Goal: Download file/media

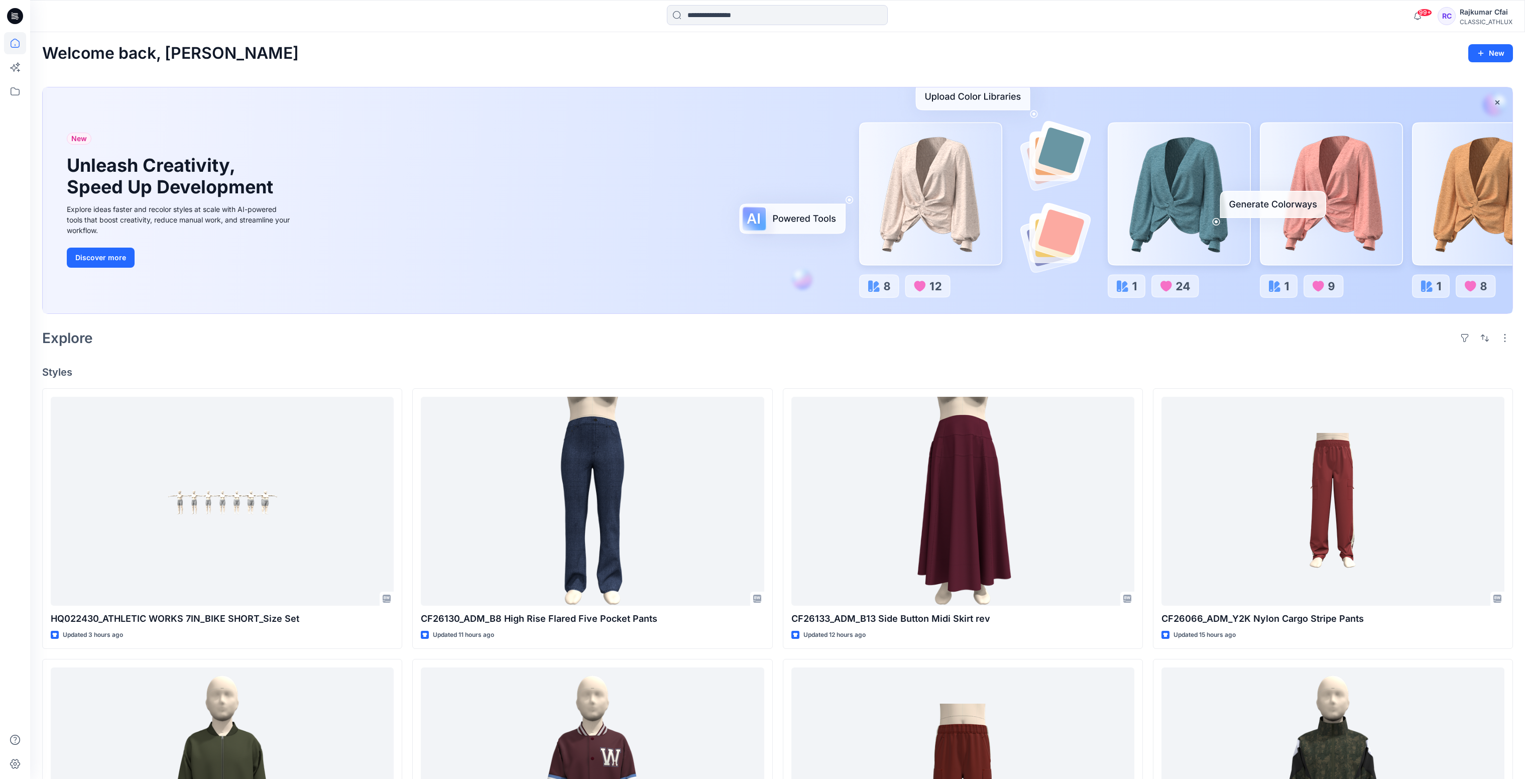
scroll to position [376, 0]
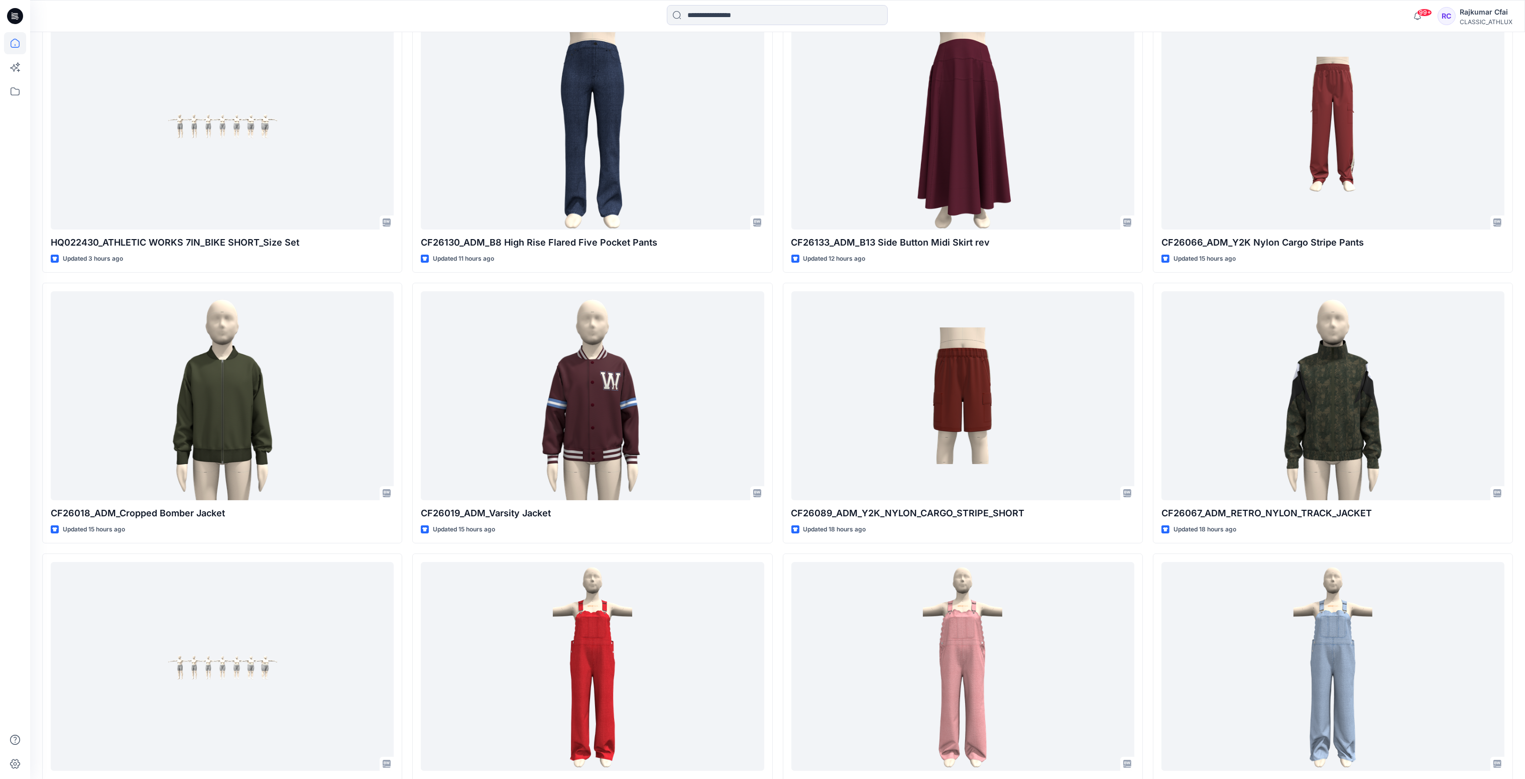
drag, startPoint x: 0, startPoint y: 0, endPoint x: 19, endPoint y: 6, distance: 19.4
click at [16, 19] on icon at bounding box center [15, 16] width 16 height 16
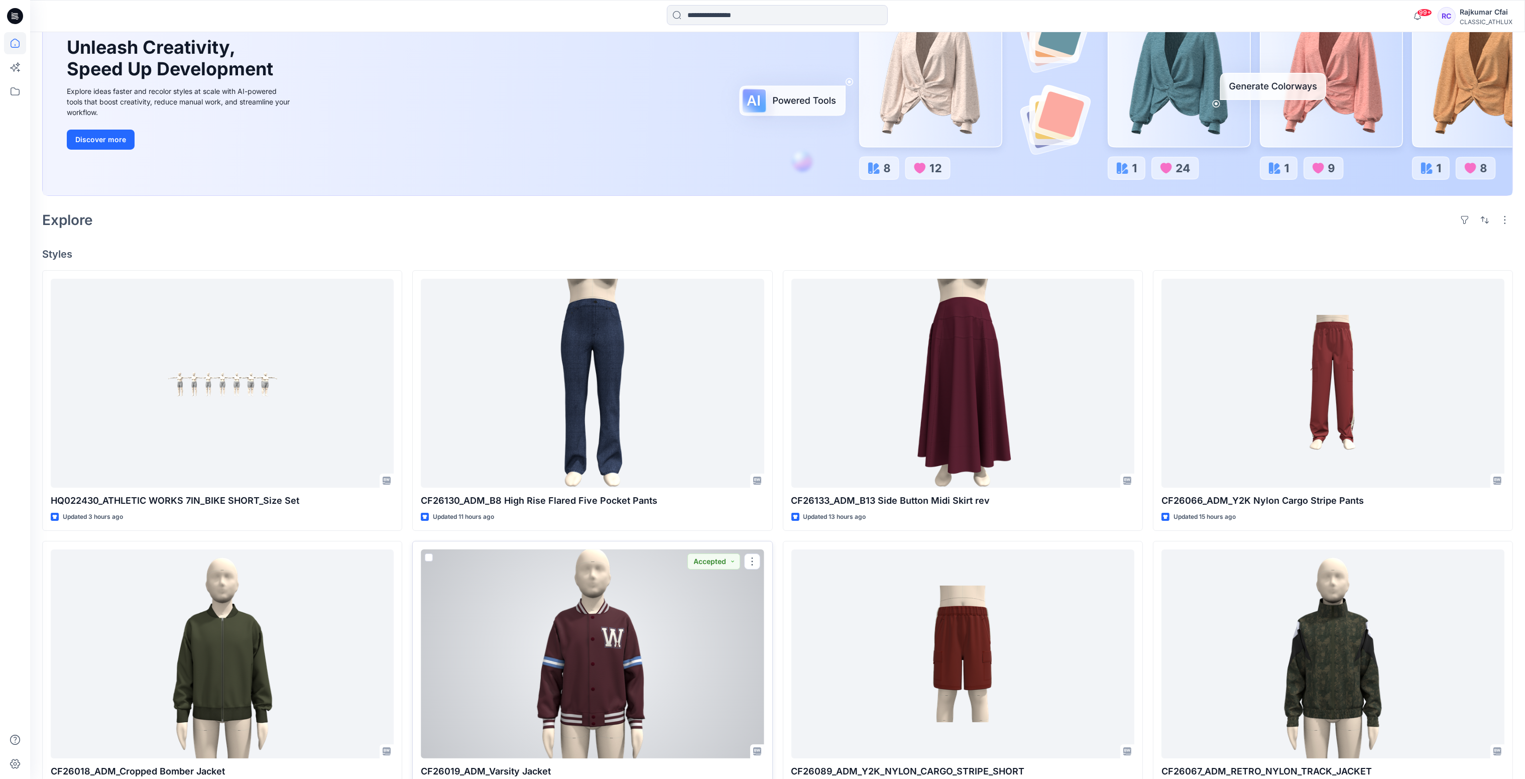
scroll to position [0, 0]
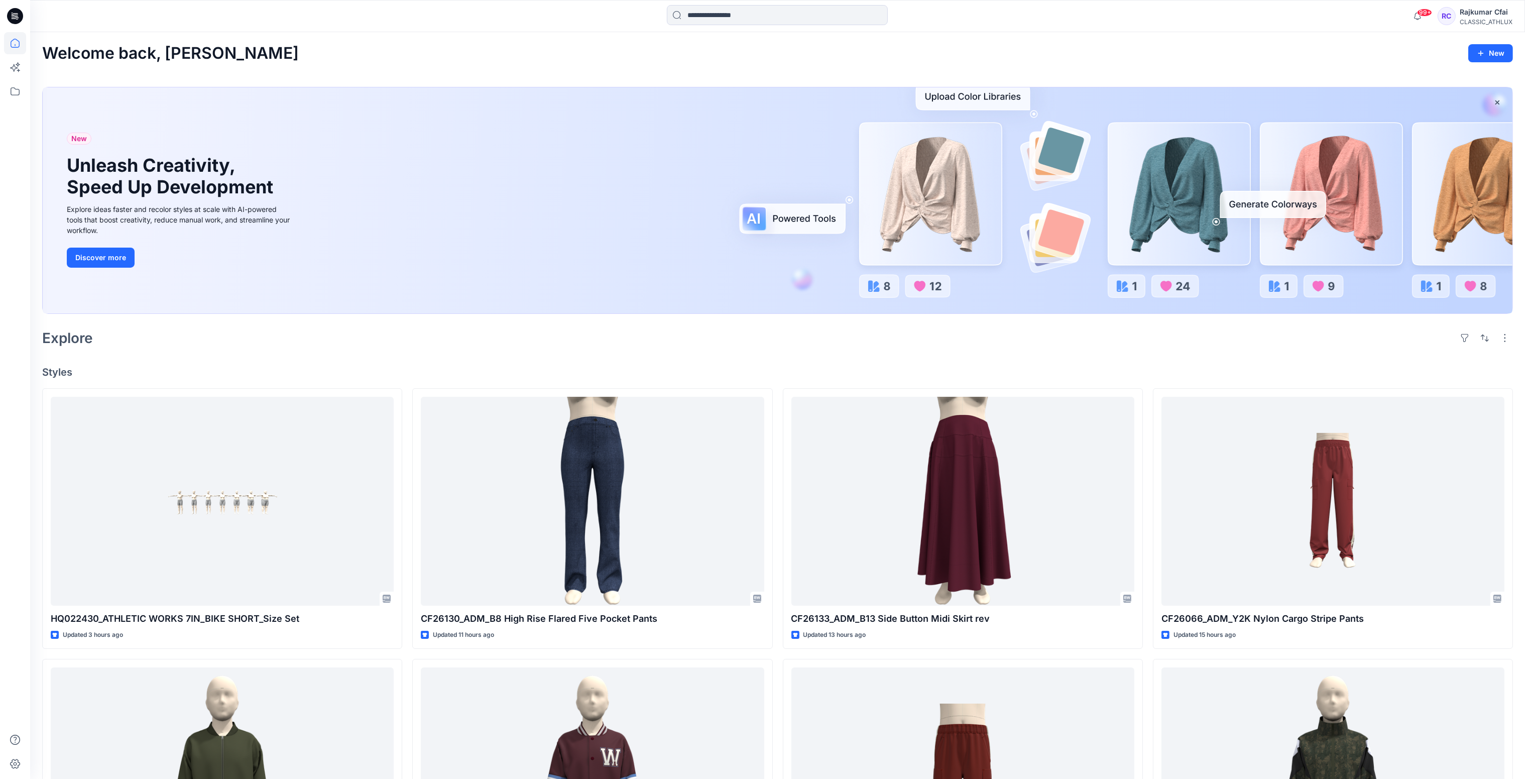
drag, startPoint x: 760, startPoint y: 343, endPoint x: 757, endPoint y: 338, distance: 5.9
click at [760, 343] on div "Explore" at bounding box center [777, 338] width 1471 height 24
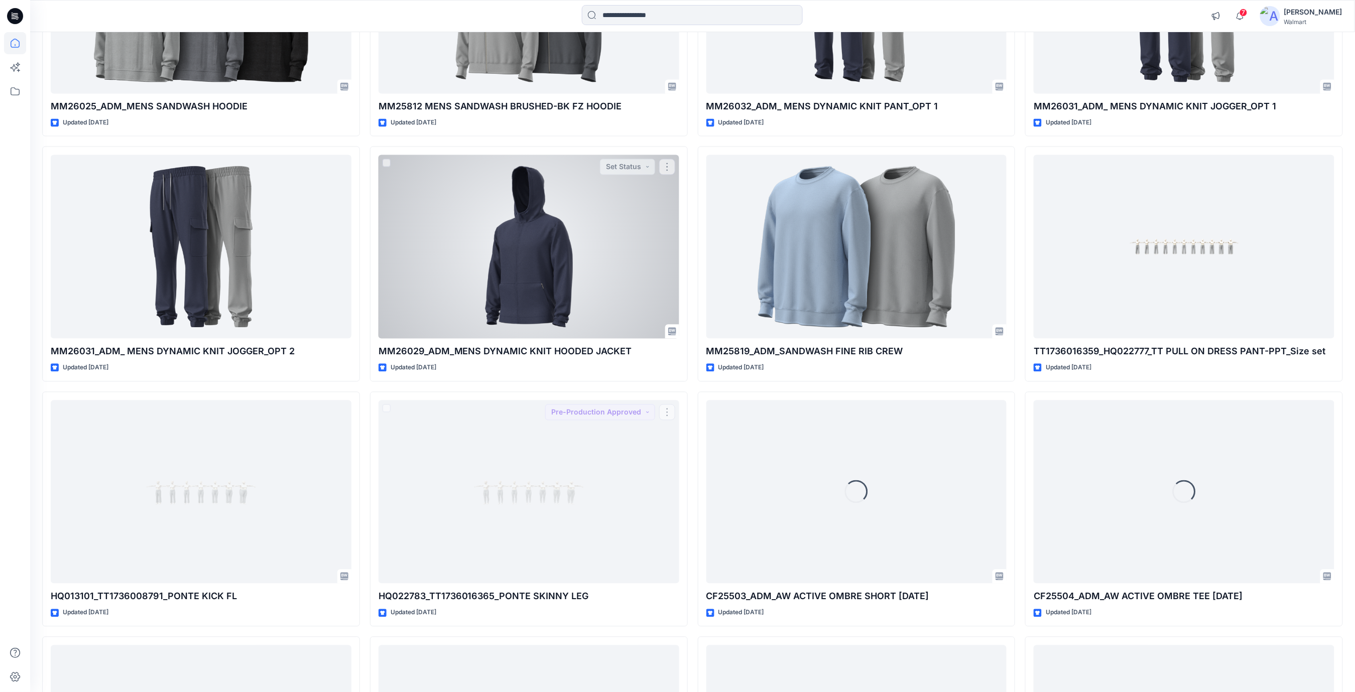
scroll to position [2698, 0]
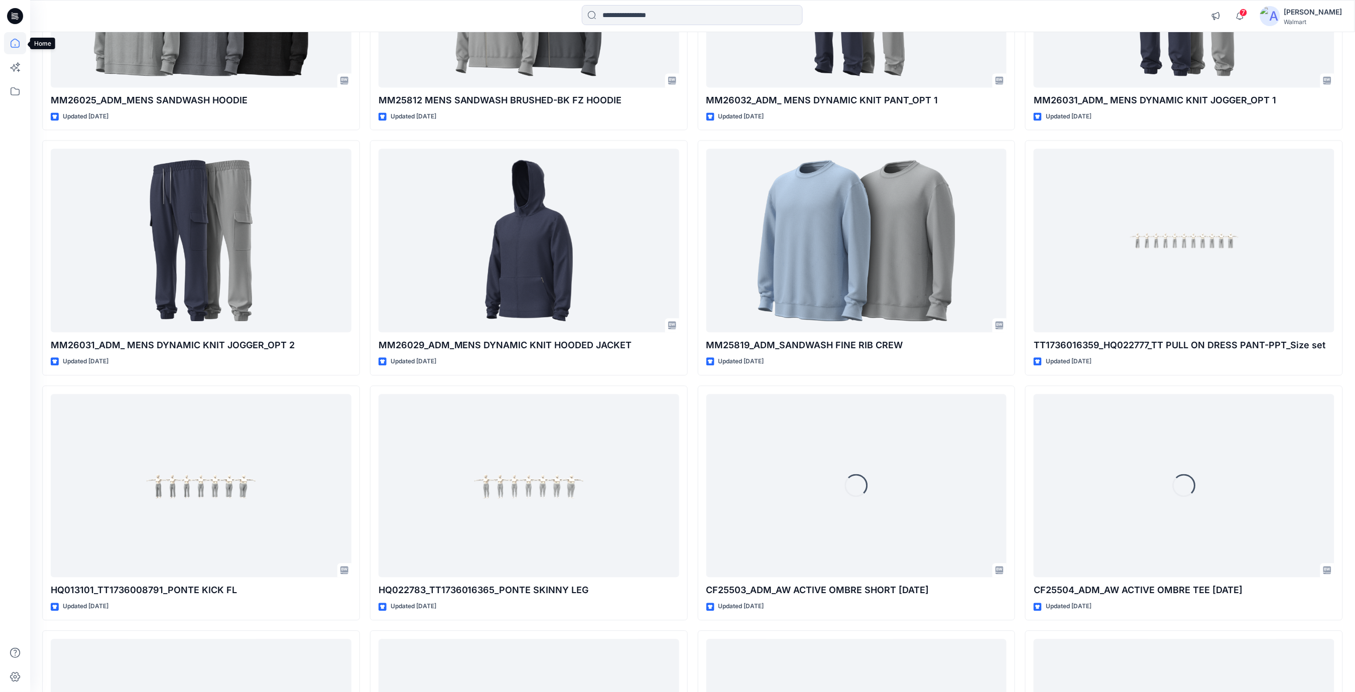
click at [18, 42] on icon at bounding box center [15, 43] width 22 height 22
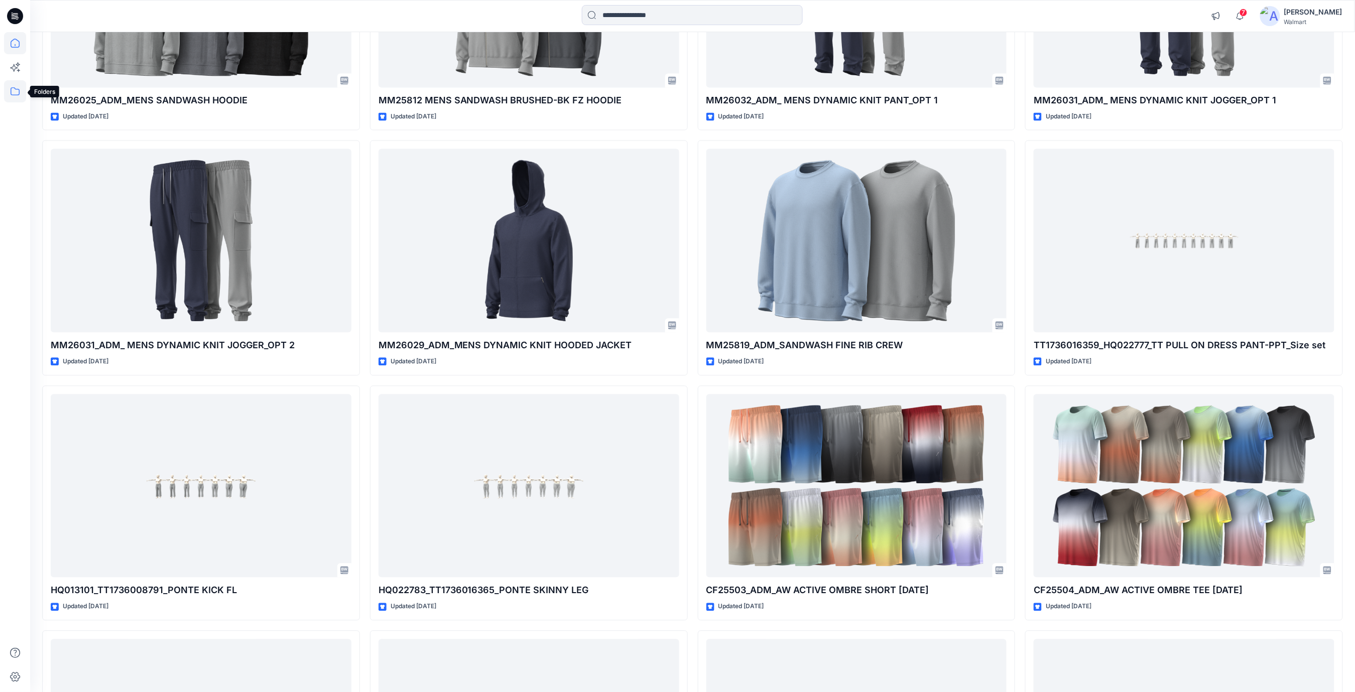
click at [17, 95] on icon at bounding box center [15, 91] width 22 height 22
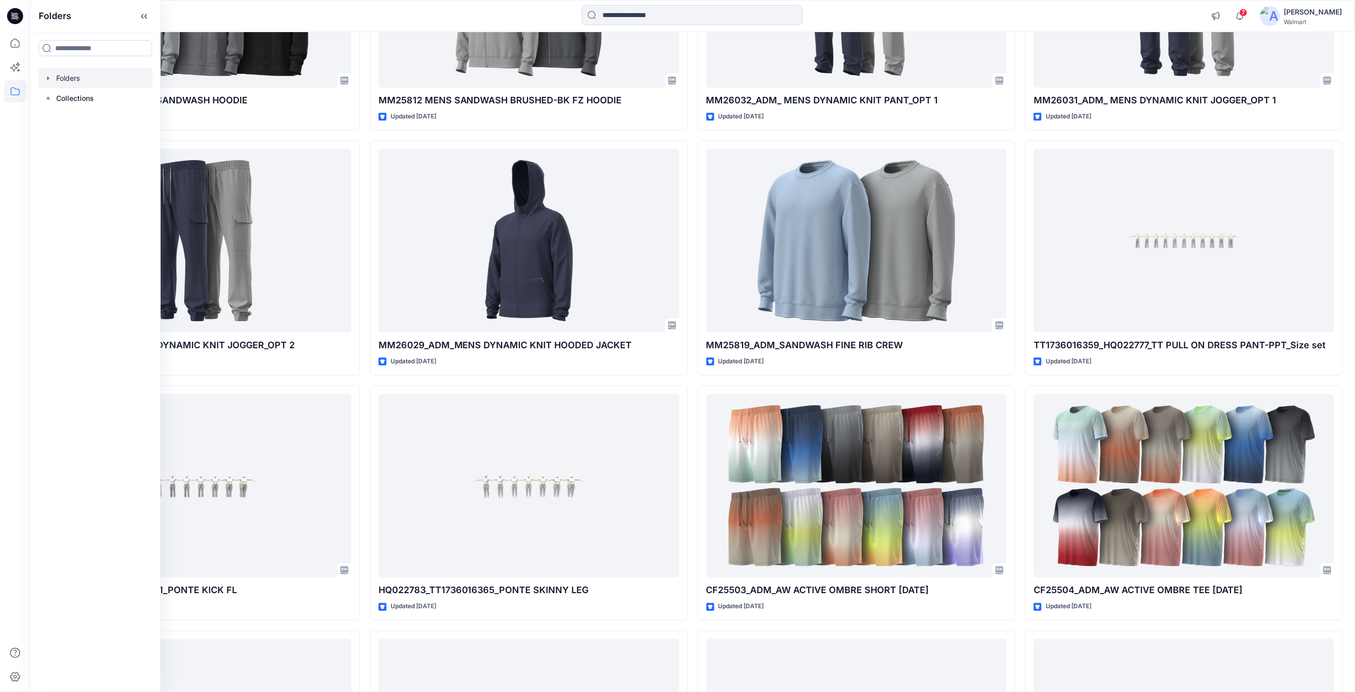
click at [67, 80] on div at bounding box center [95, 78] width 114 height 20
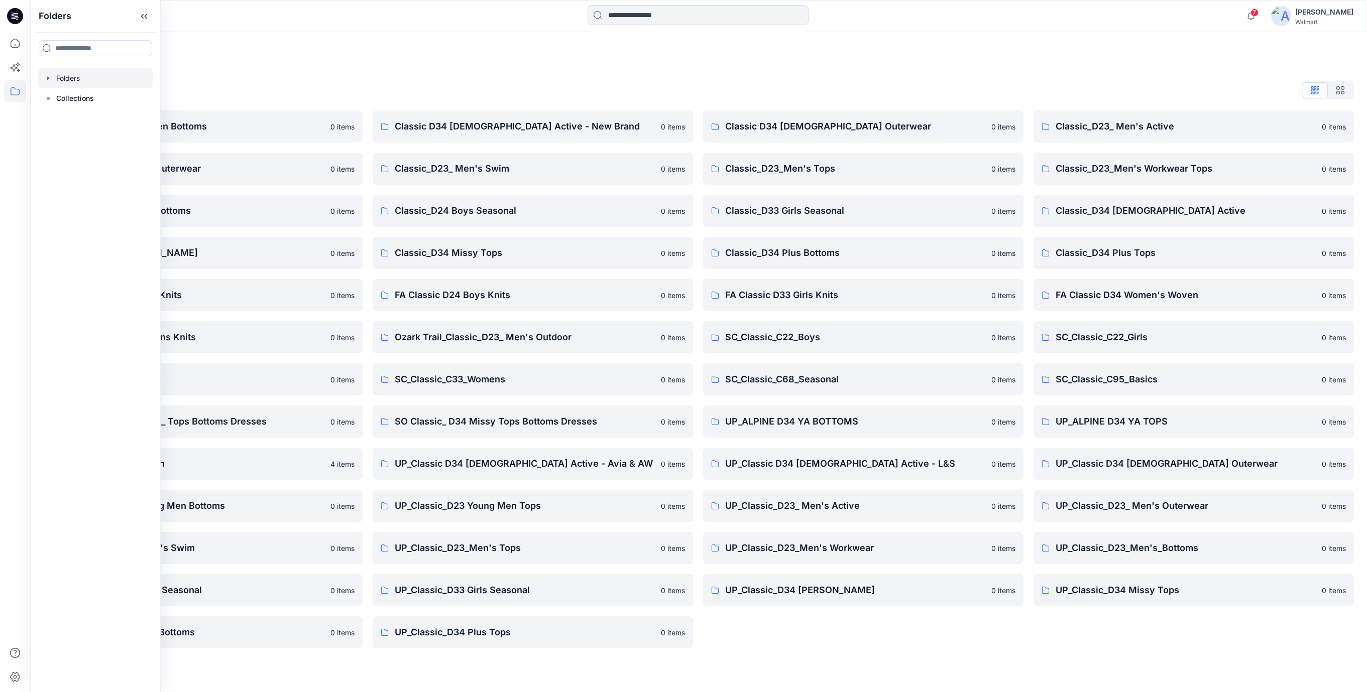
click at [550, 81] on div "Folders List Classic D23 Young Men Bottoms 0 items Classic_D23_ Men's Outerwear…" at bounding box center [698, 365] width 1336 height 591
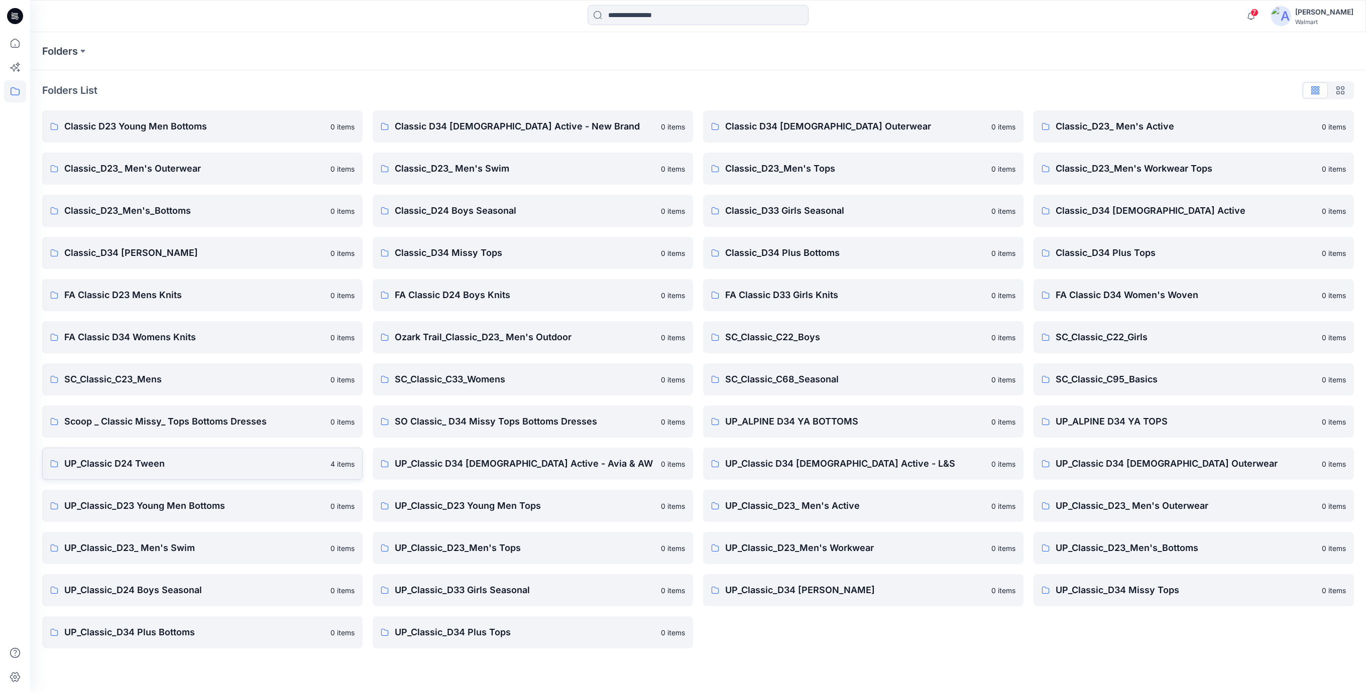
click at [149, 463] on p "UP_Classic D24 Tween" at bounding box center [194, 464] width 260 height 14
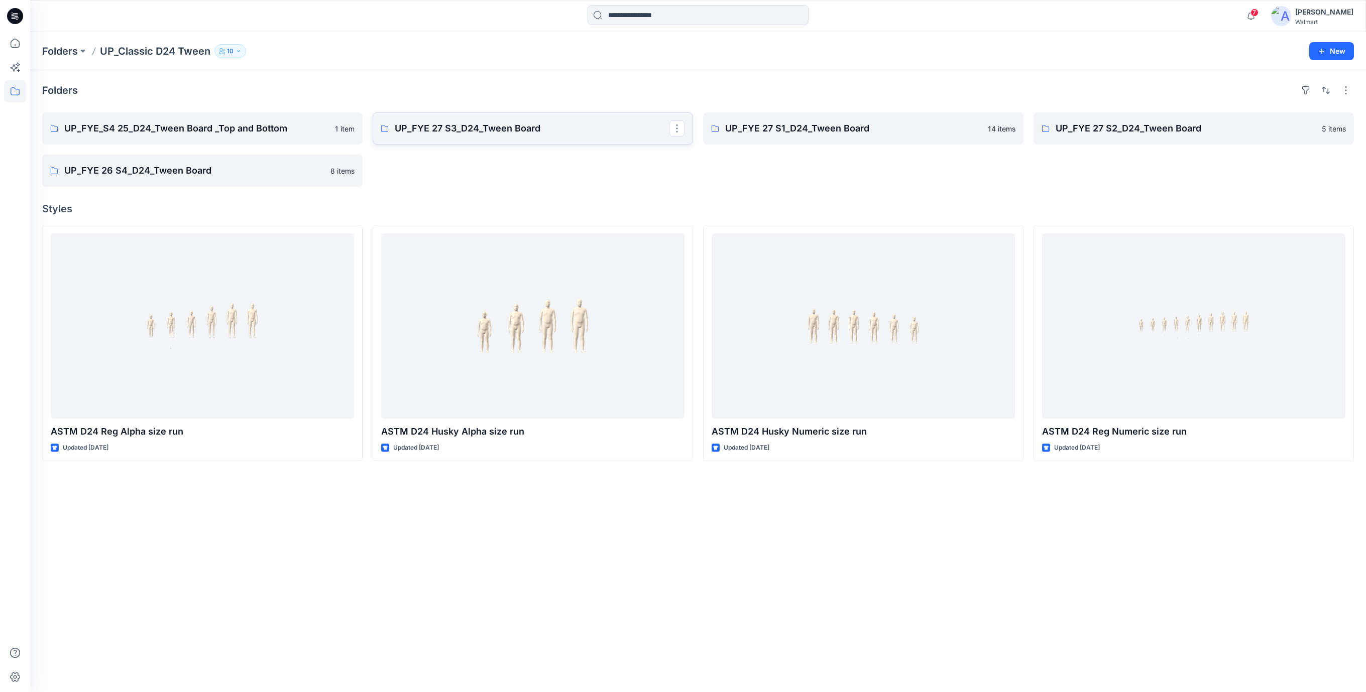
click at [484, 131] on p "UP_FYE 27 S3_D24_Tween Board" at bounding box center [532, 129] width 274 height 14
click at [248, 136] on link "UP_FYE_S4 25_D24_Tween Board _Top and Bottom" at bounding box center [202, 128] width 320 height 32
click at [825, 123] on p "UP_FYE 27 S1_D24_Tween Board" at bounding box center [862, 129] width 274 height 14
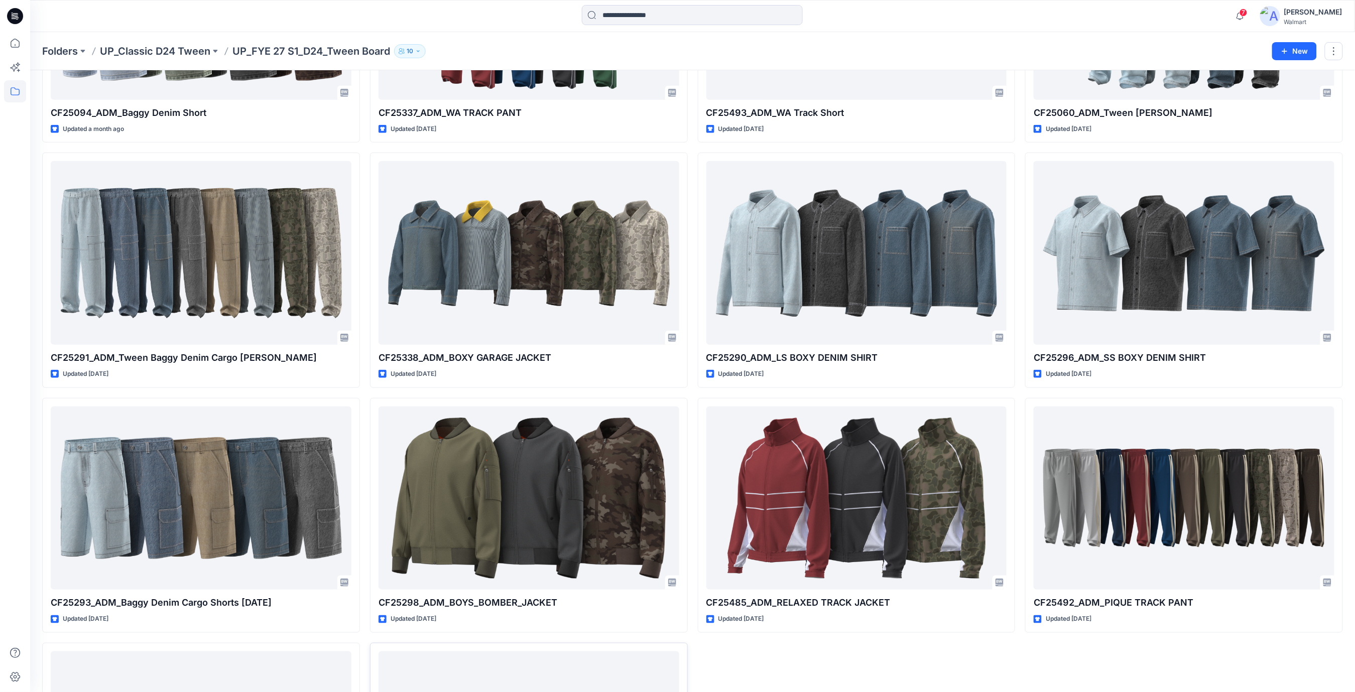
scroll to position [202, 0]
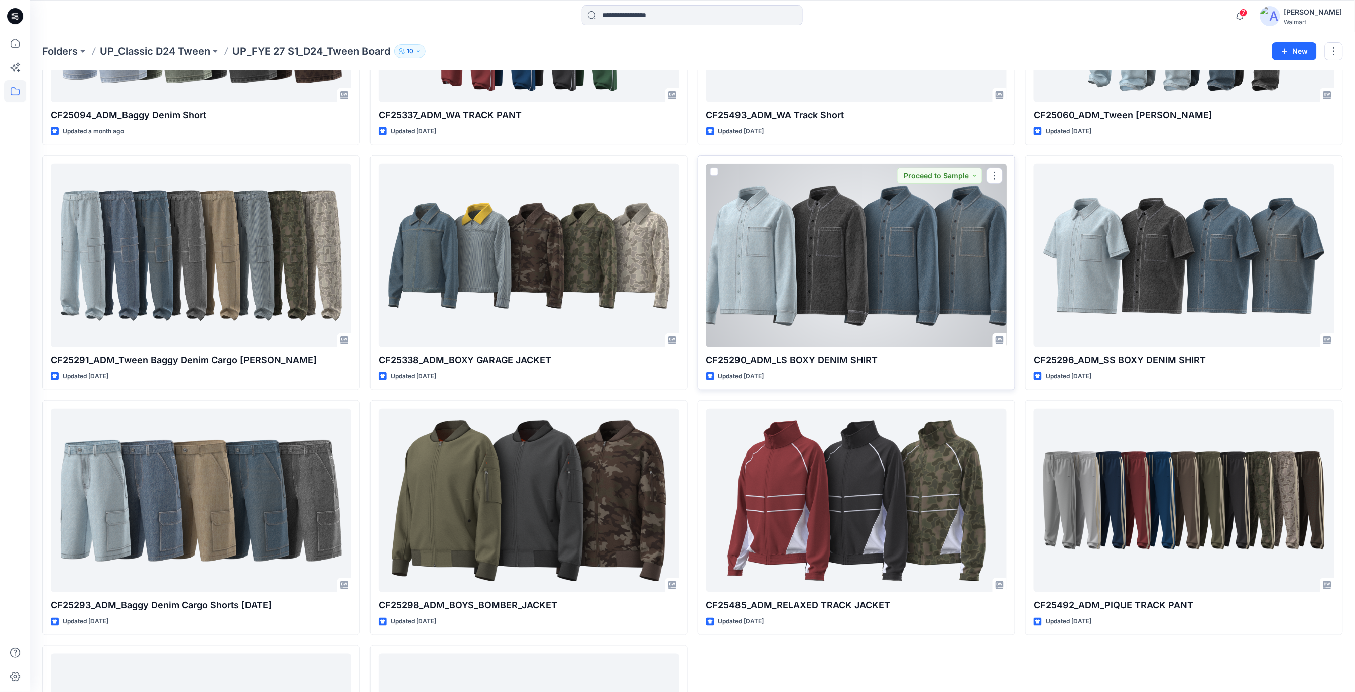
click at [825, 256] on div at bounding box center [857, 256] width 301 height 184
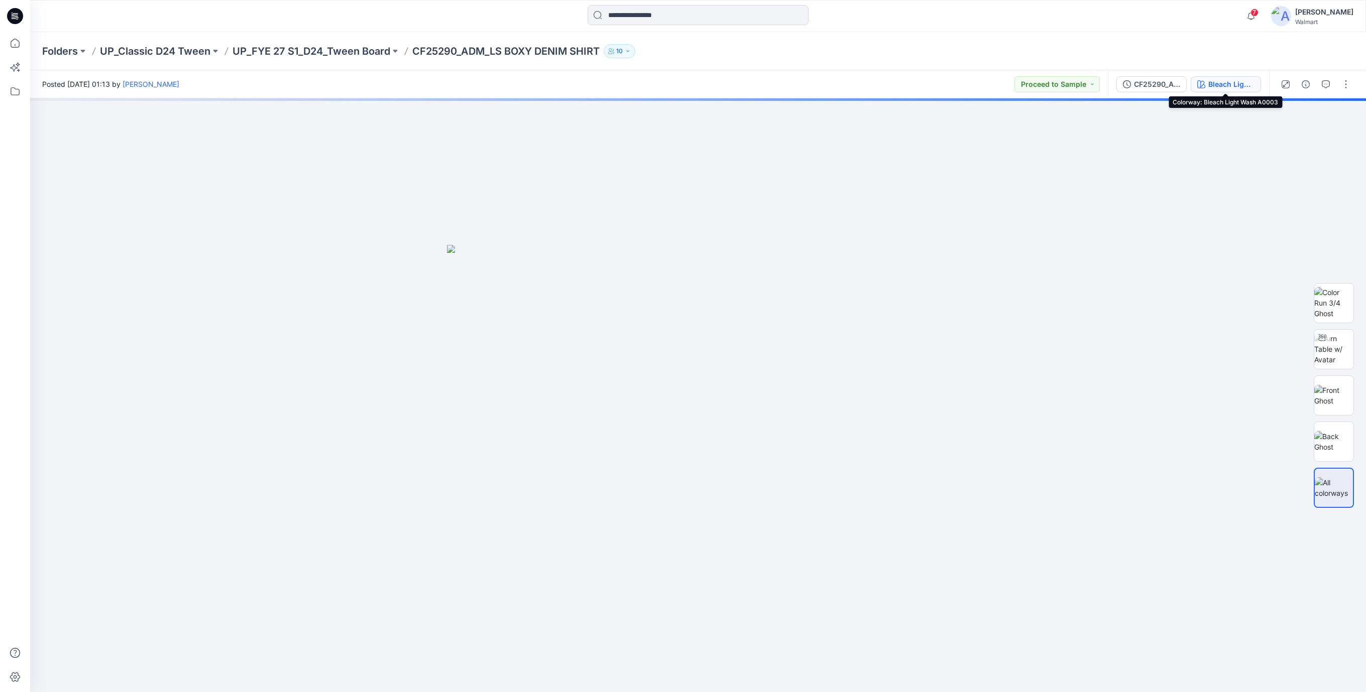
click at [1227, 90] on button "Bleach Light Wash A0003" at bounding box center [1226, 84] width 70 height 16
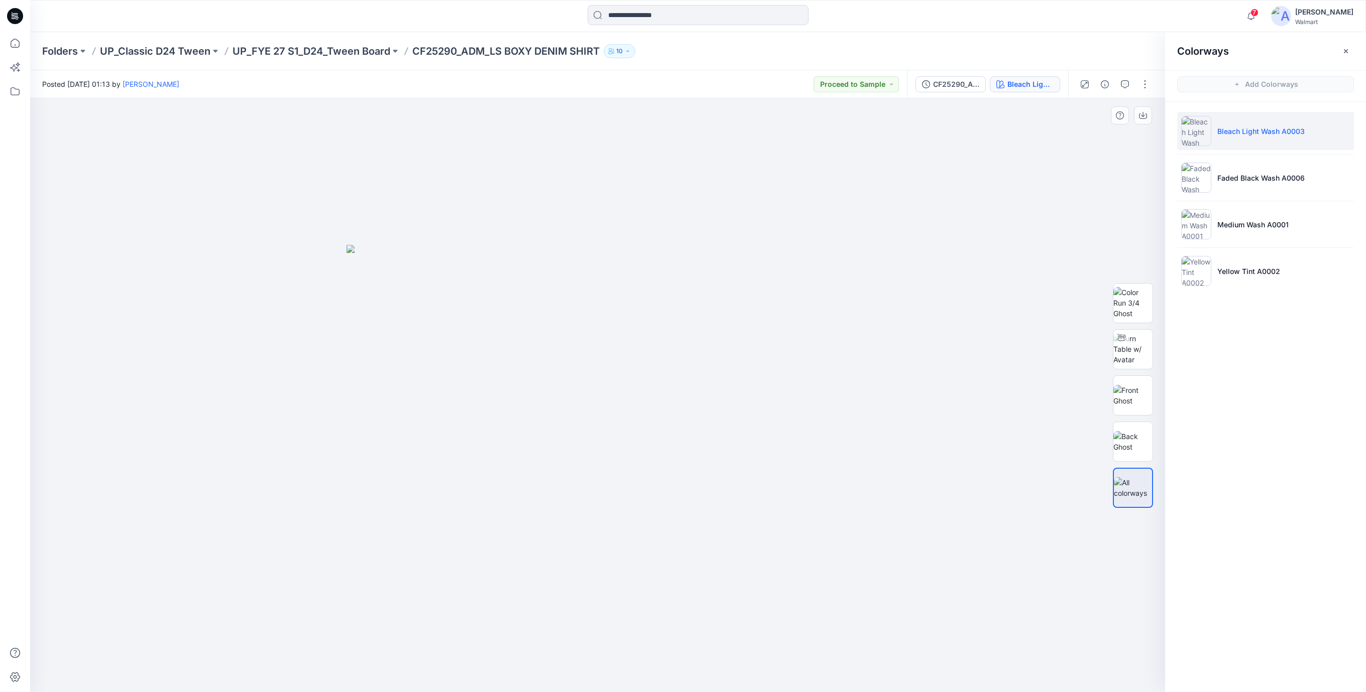
drag, startPoint x: 892, startPoint y: 177, endPoint x: 894, endPoint y: 170, distance: 7.8
click at [893, 174] on div at bounding box center [597, 395] width 1135 height 594
click at [943, 82] on div "CF25290_ADM_LS BOXY DENIM SHIRT" at bounding box center [956, 84] width 46 height 11
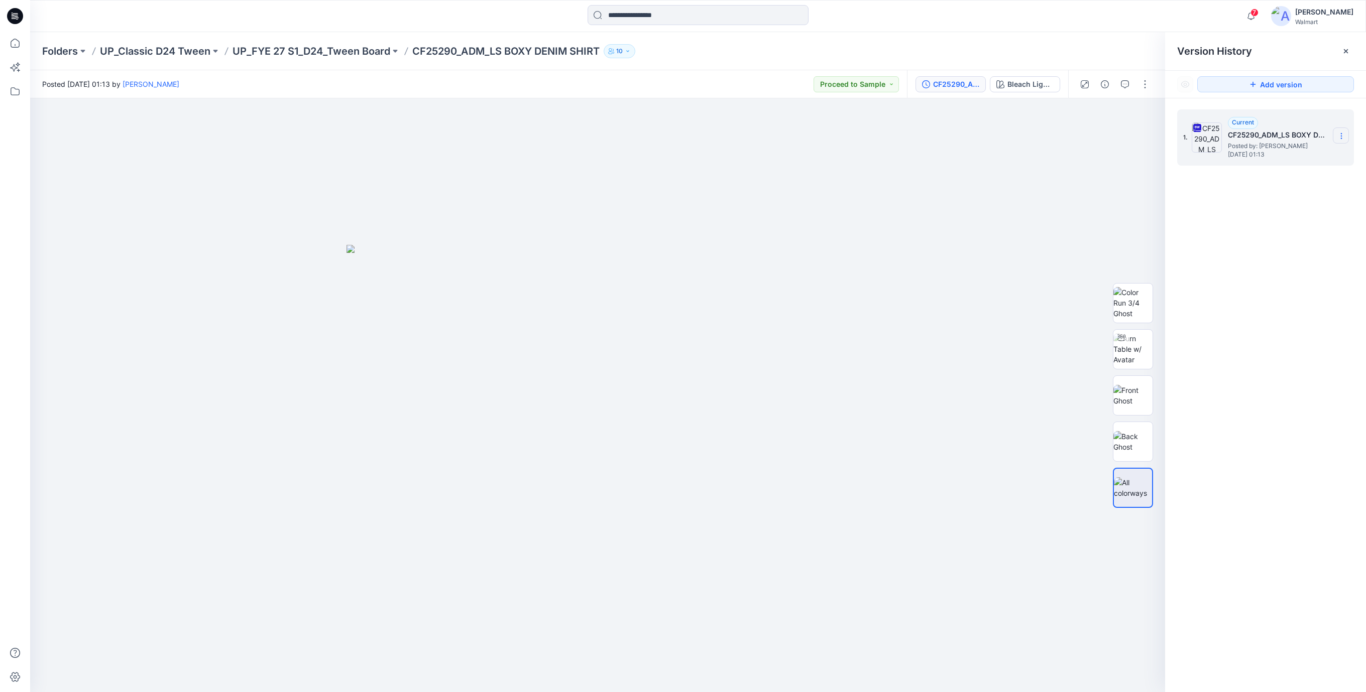
click at [1339, 135] on icon at bounding box center [1341, 136] width 8 height 8
click at [1281, 153] on span "Download Source BW File" at bounding box center [1290, 156] width 84 height 12
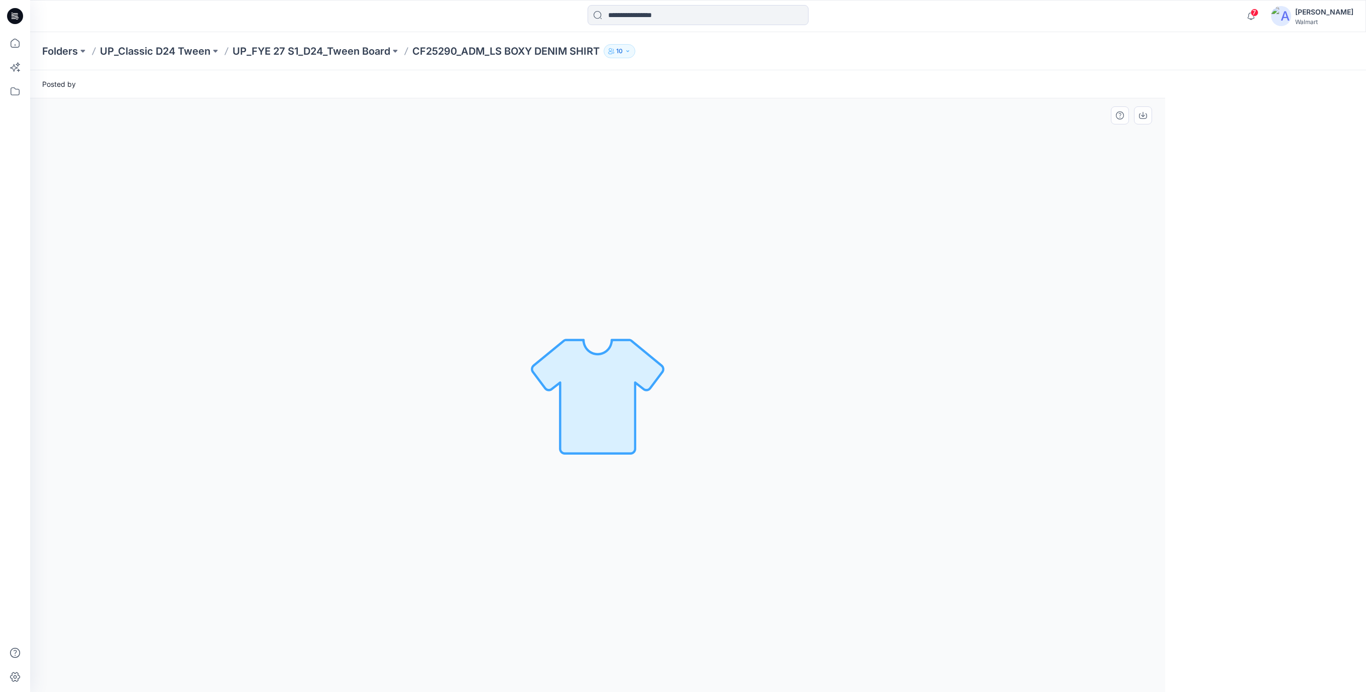
drag, startPoint x: 521, startPoint y: 203, endPoint x: 477, endPoint y: 193, distance: 45.4
click at [519, 203] on div "Loading... Material Properties Loading..." at bounding box center [597, 395] width 1135 height 594
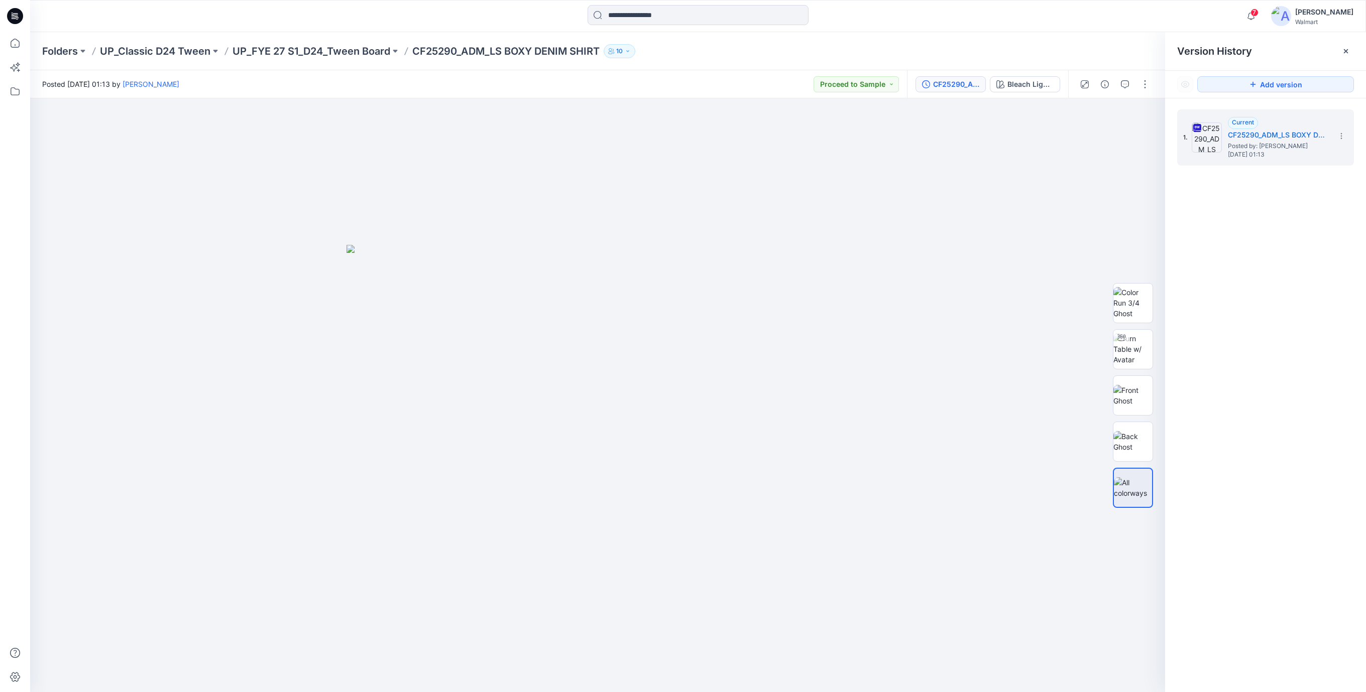
click at [13, 19] on icon at bounding box center [15, 16] width 16 height 16
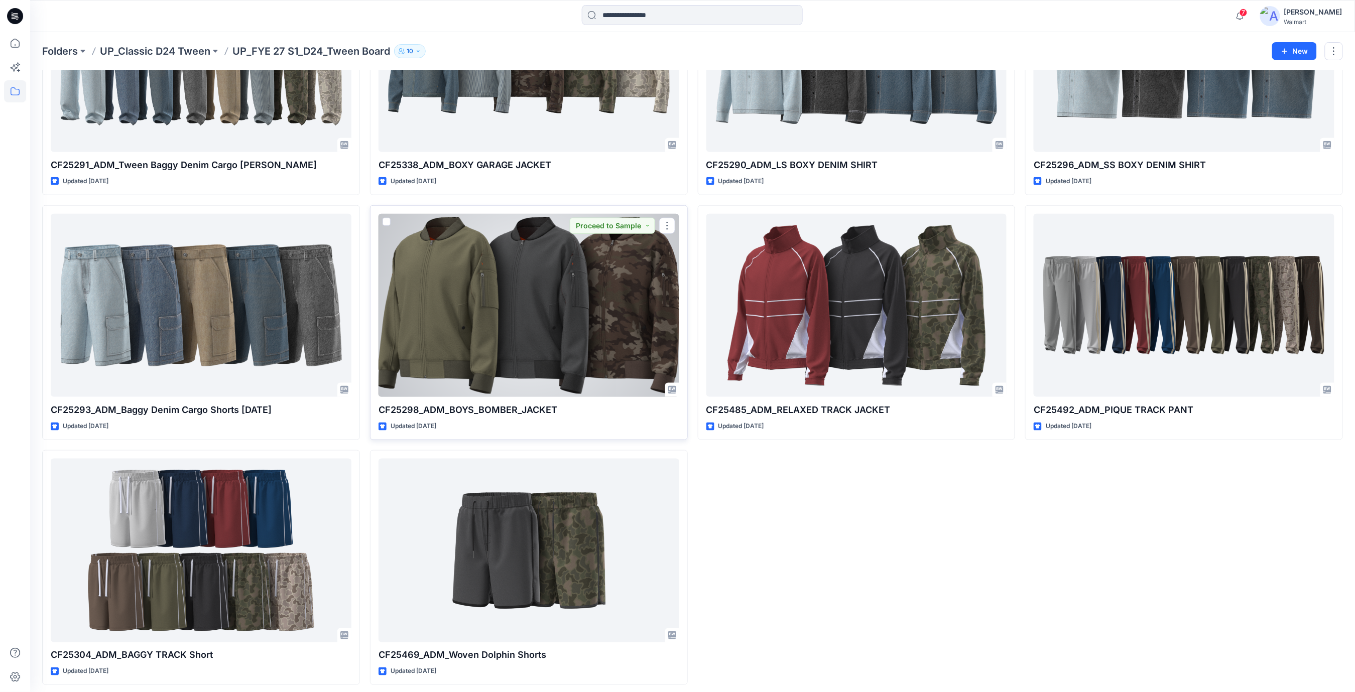
scroll to position [403, 0]
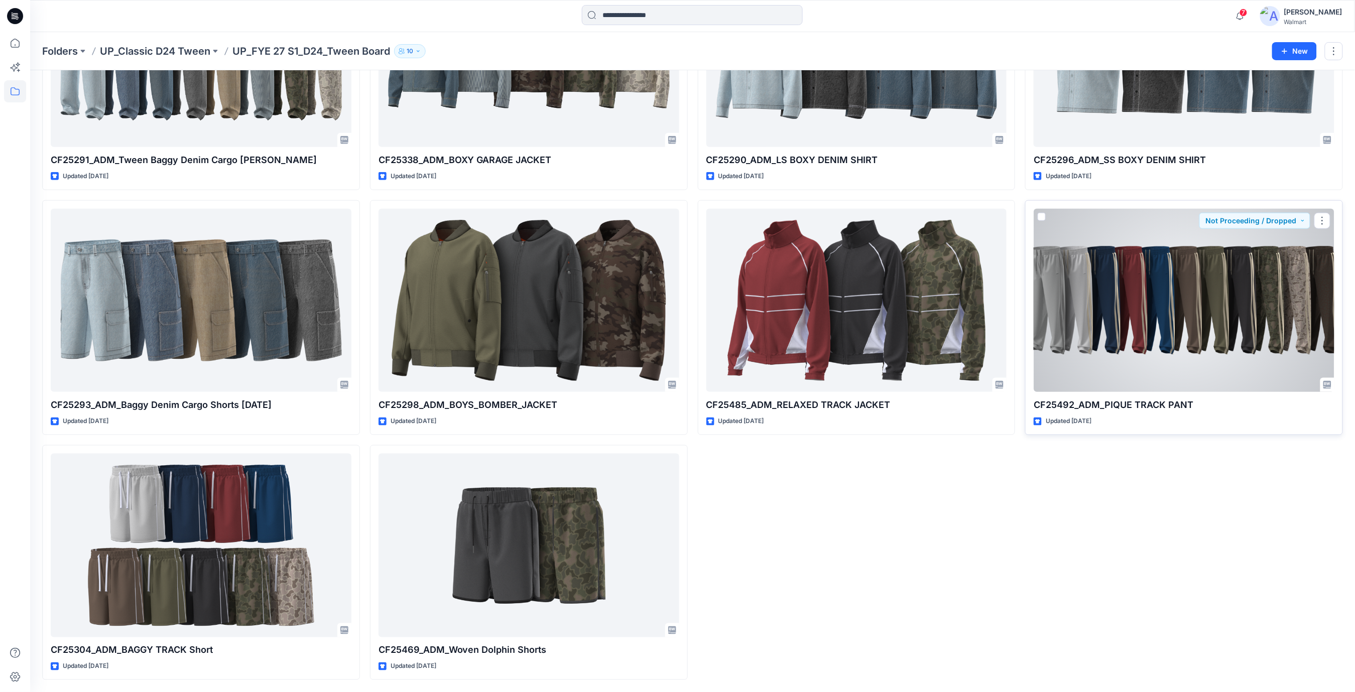
click at [1291, 327] on div at bounding box center [1184, 301] width 301 height 184
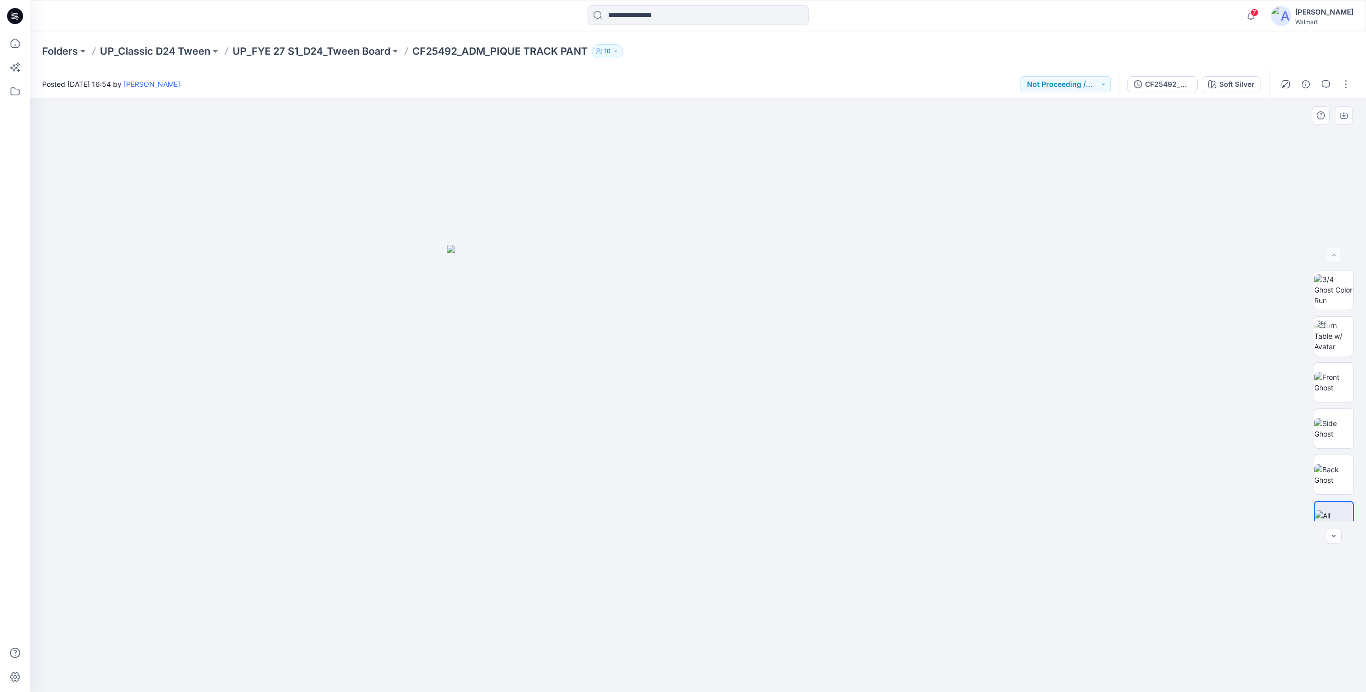
click at [908, 348] on img at bounding box center [698, 469] width 502 height 448
click at [1162, 78] on button "CF25492_ADM_PIQUE_TRACK_PANT" at bounding box center [1162, 84] width 70 height 16
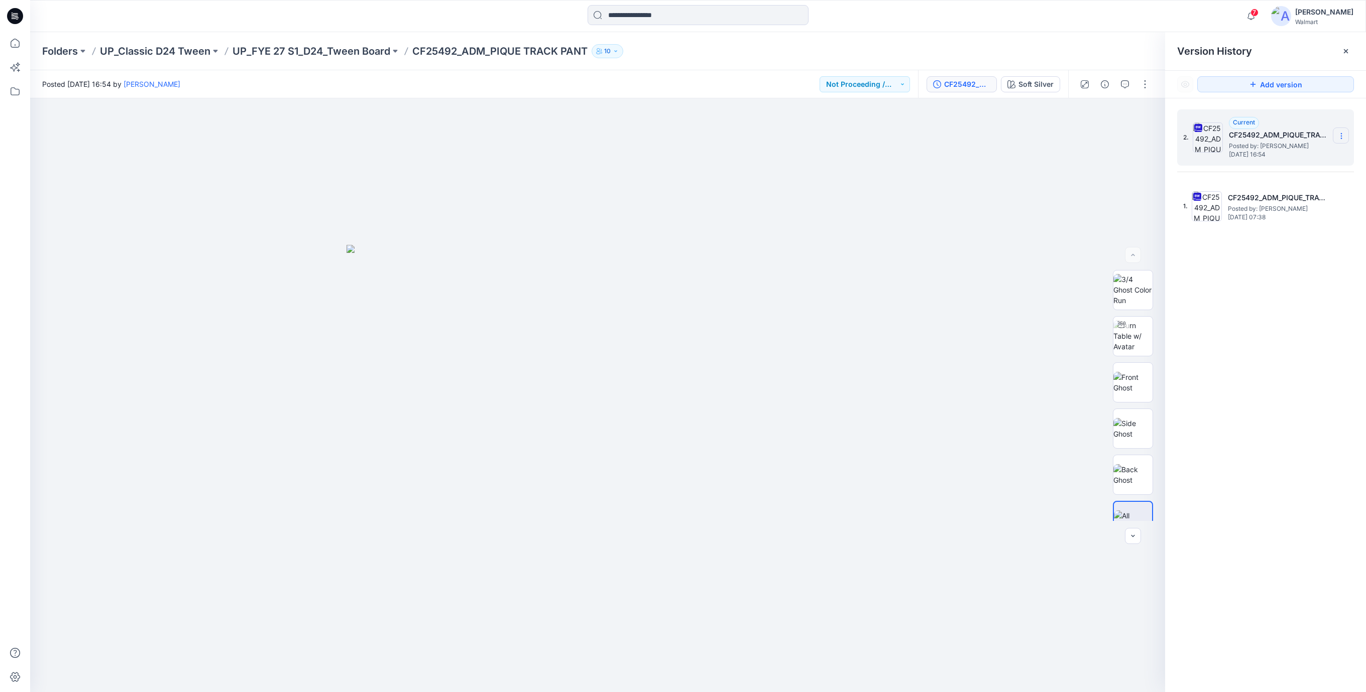
click at [1341, 134] on icon at bounding box center [1341, 134] width 1 height 1
click at [1271, 161] on span "Download Source BW File" at bounding box center [1290, 156] width 84 height 12
drag, startPoint x: 11, startPoint y: 18, endPoint x: 1036, endPoint y: 31, distance: 1025.5
click at [11, 18] on icon at bounding box center [15, 16] width 16 height 16
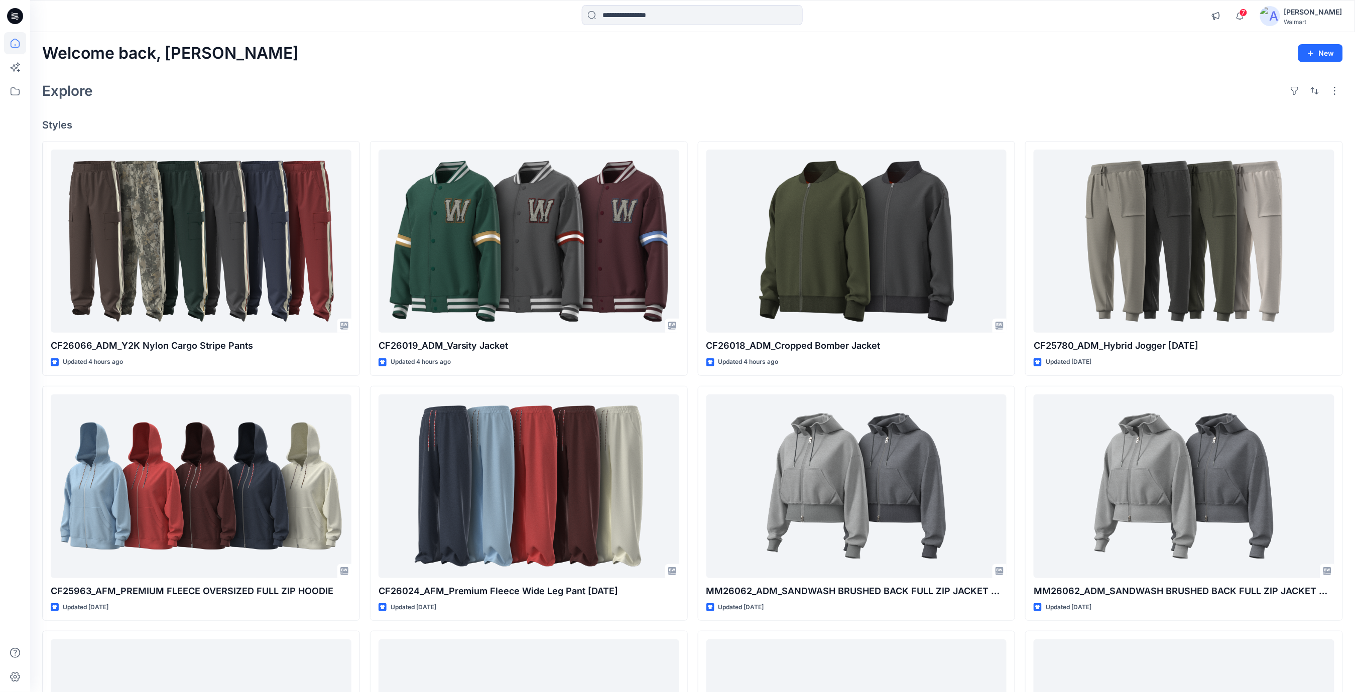
click at [870, 56] on div "Welcome back, Rajesh New" at bounding box center [692, 53] width 1301 height 19
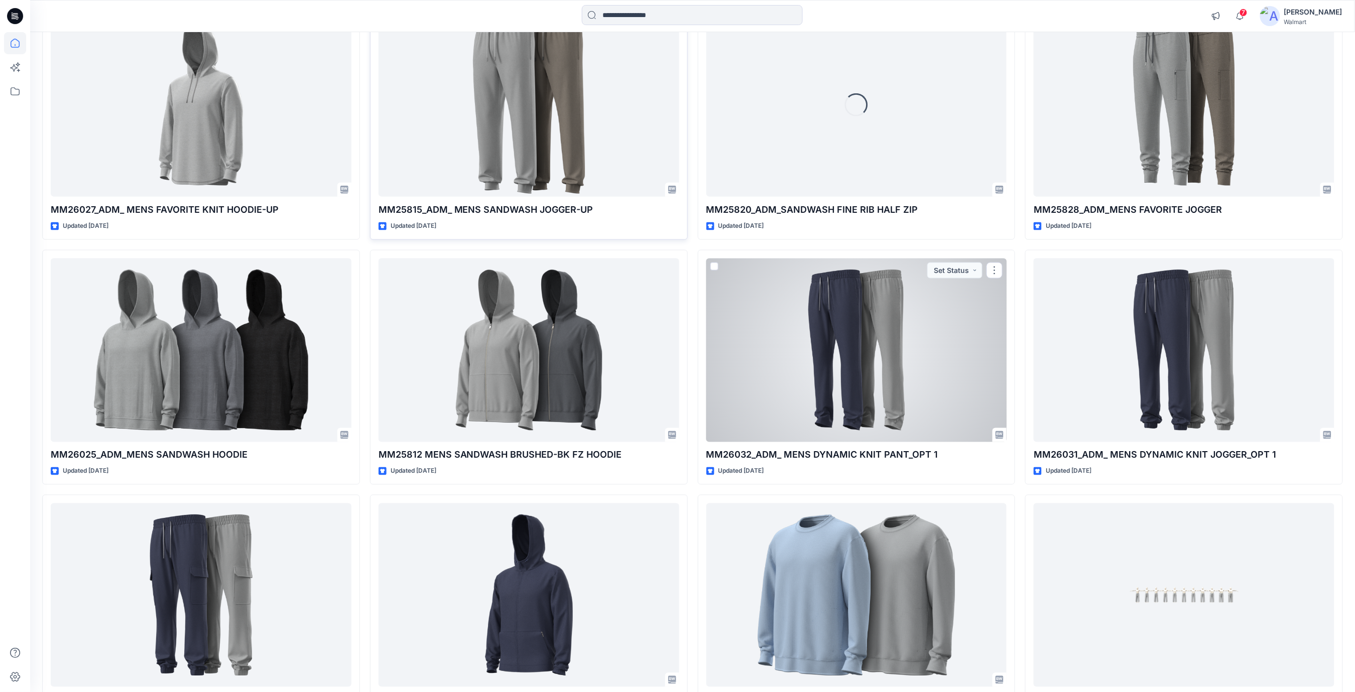
scroll to position [2075, 0]
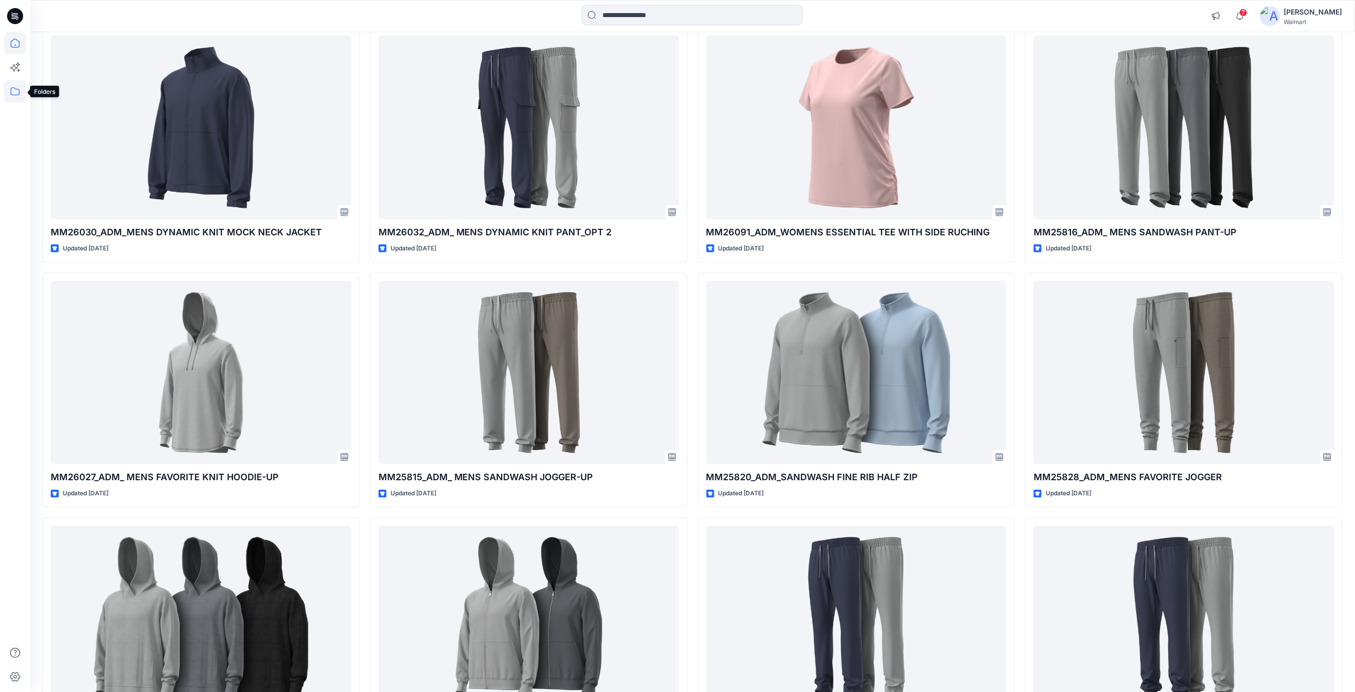
click at [18, 95] on icon at bounding box center [15, 91] width 22 height 22
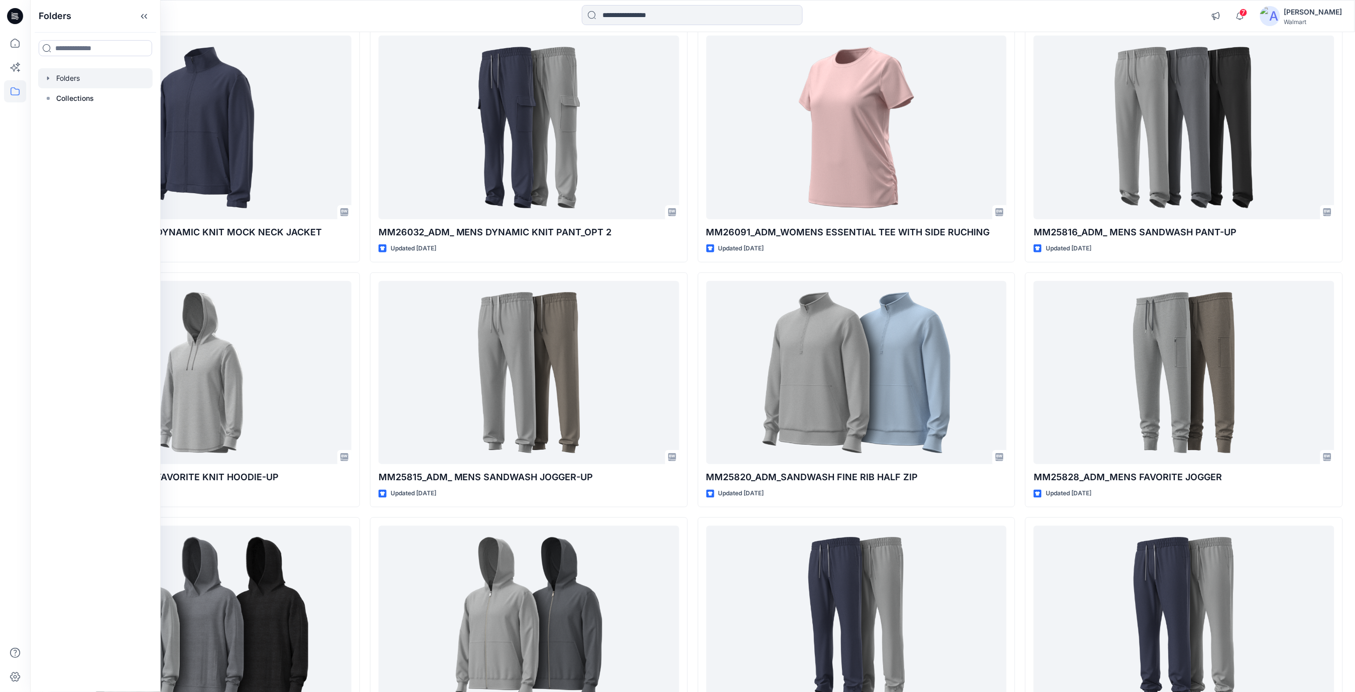
click at [77, 81] on div at bounding box center [95, 78] width 114 height 20
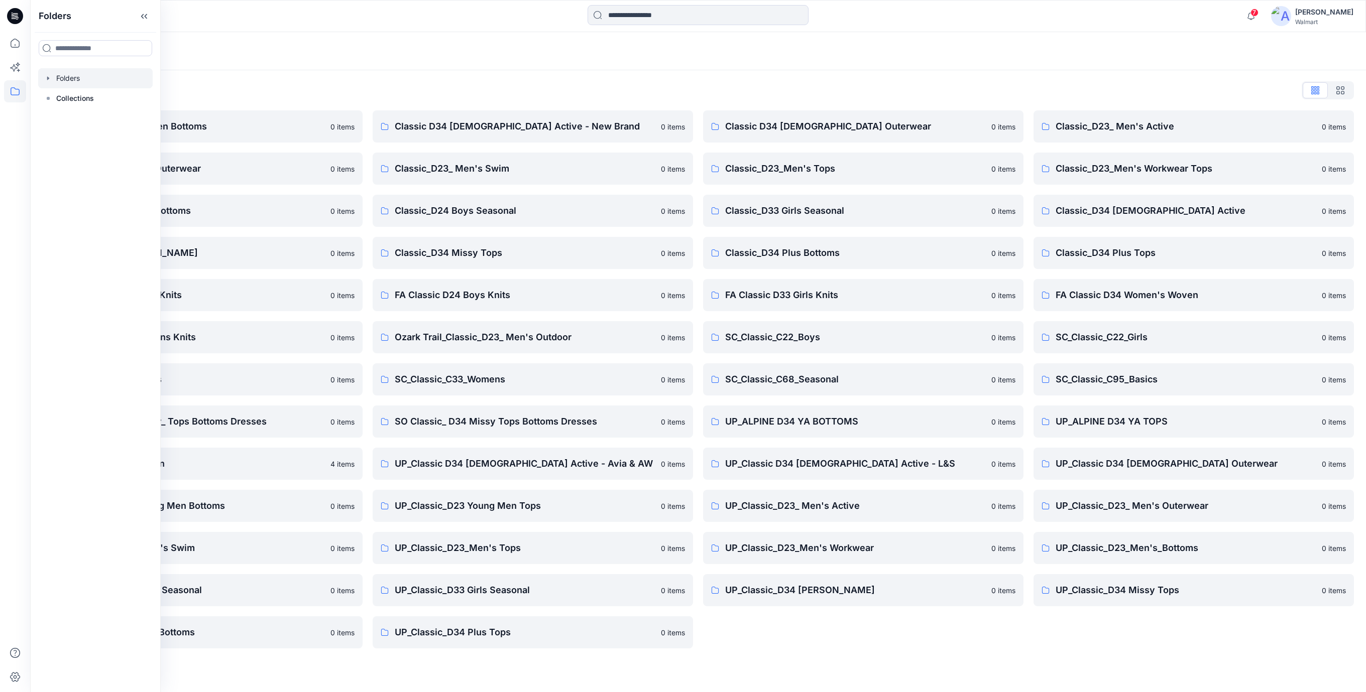
click at [253, 88] on div "Folders List" at bounding box center [698, 90] width 1312 height 16
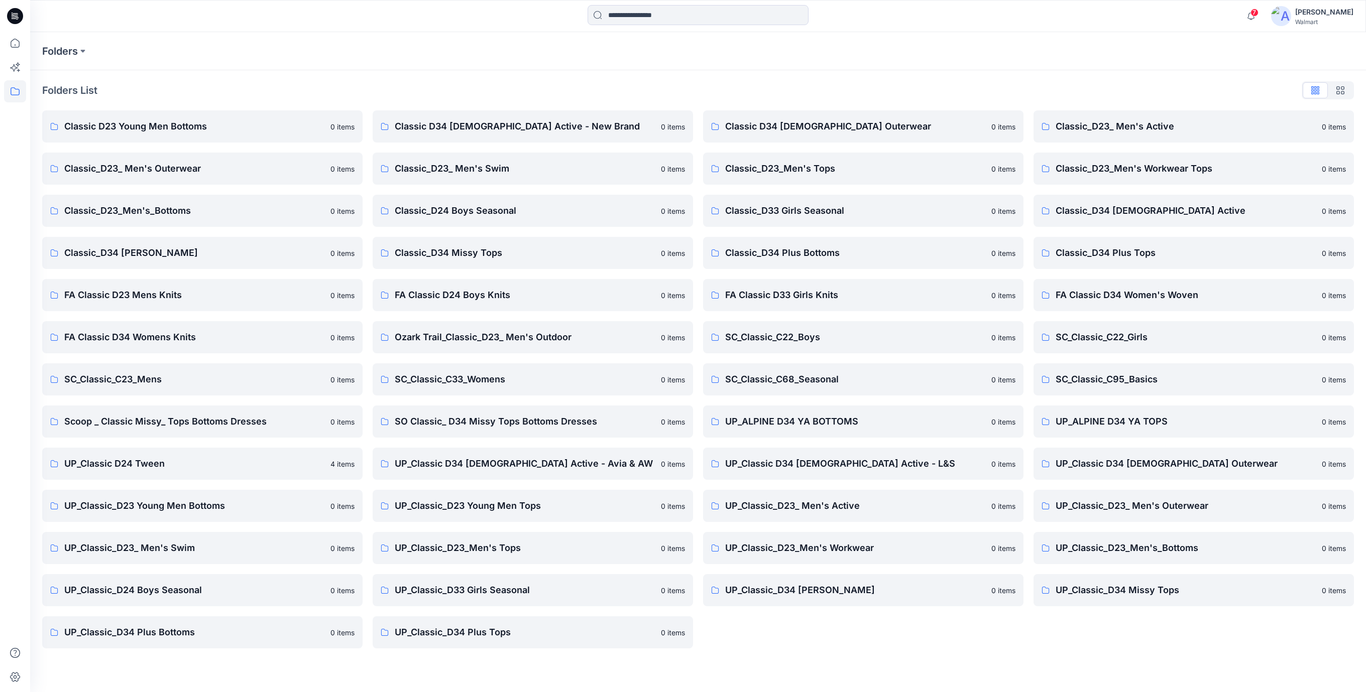
drag, startPoint x: 21, startPoint y: 11, endPoint x: 16, endPoint y: 14, distance: 5.4
click at [20, 11] on icon at bounding box center [15, 16] width 16 height 16
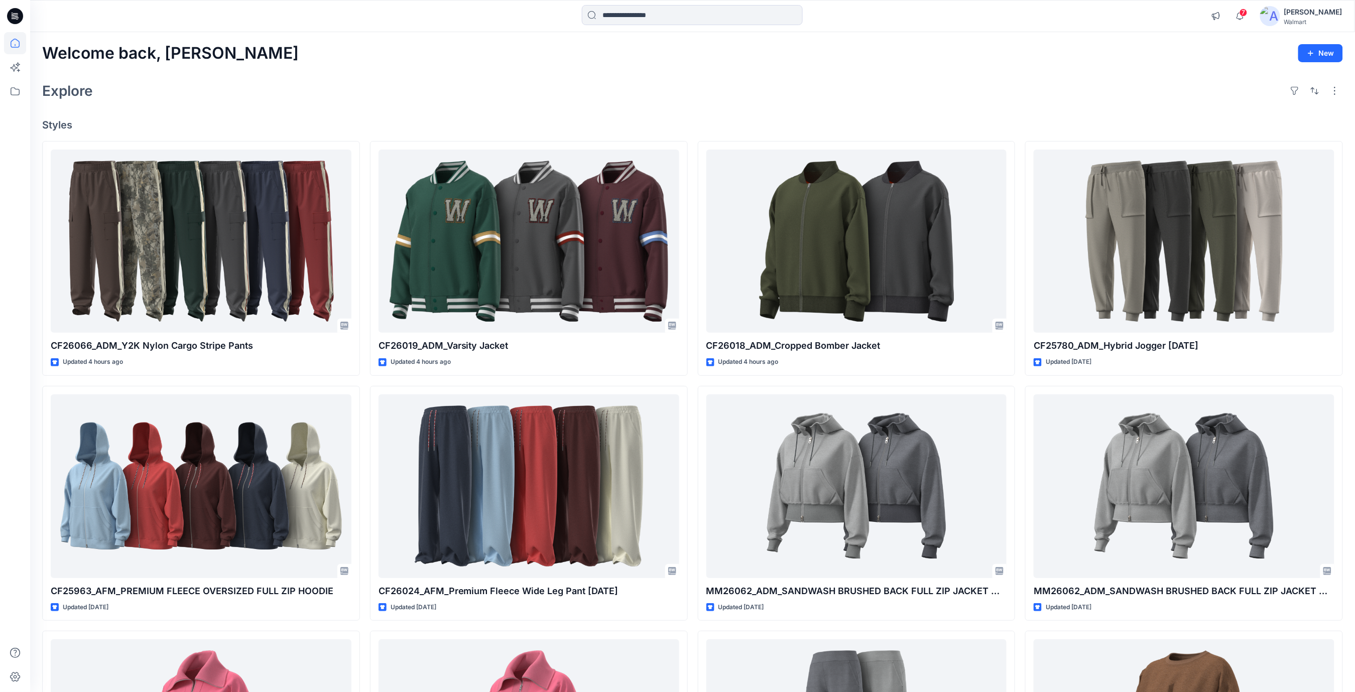
click at [16, 14] on icon at bounding box center [15, 16] width 16 height 16
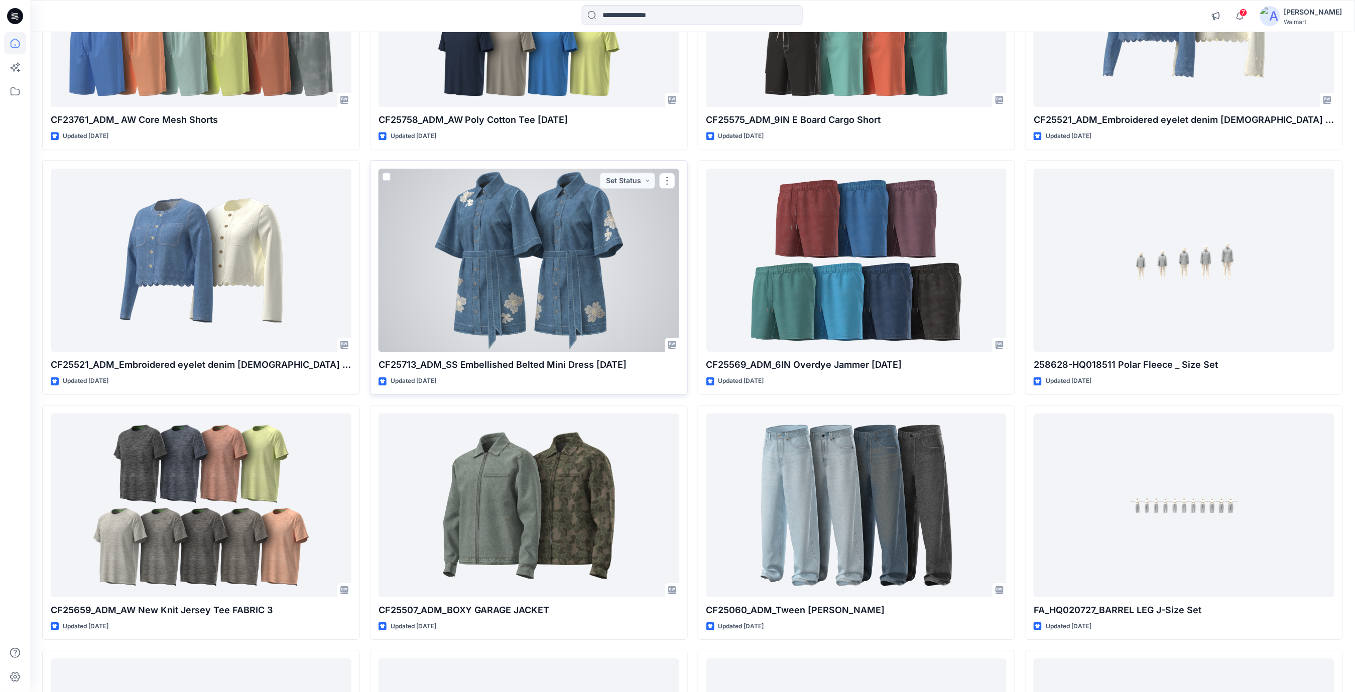
scroll to position [10592, 0]
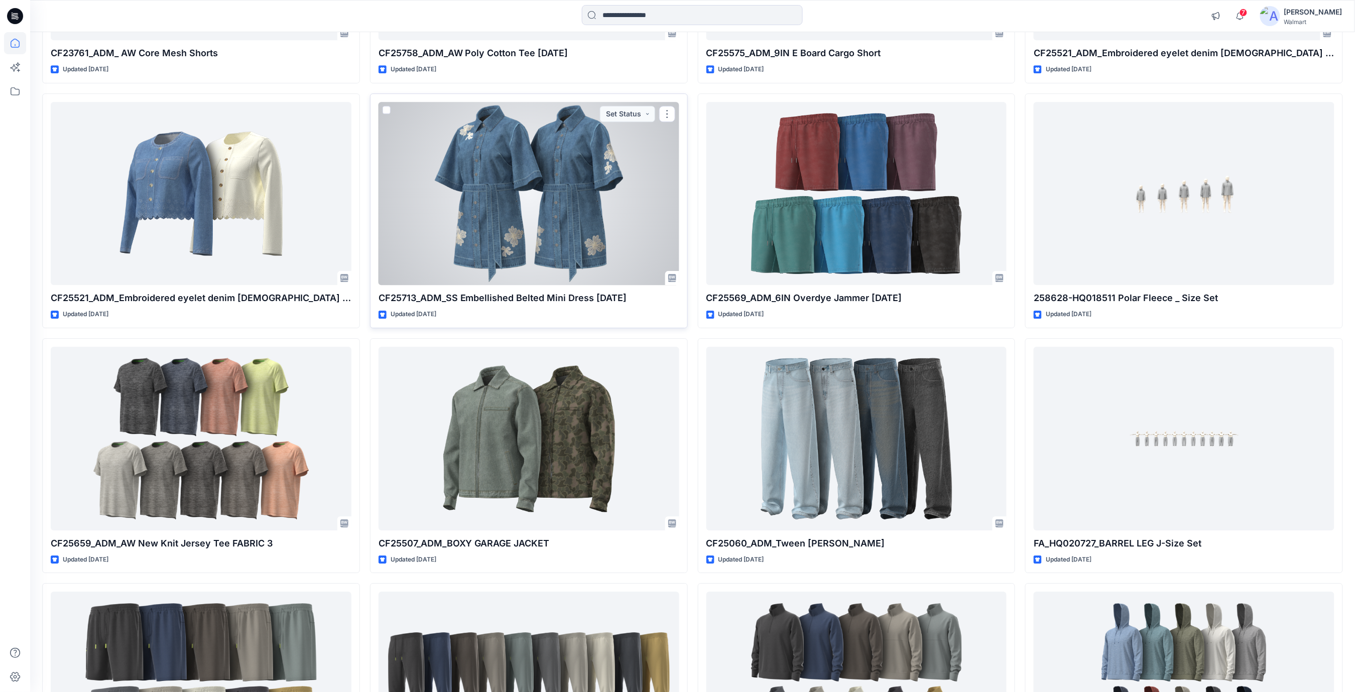
click at [537, 222] on div at bounding box center [529, 194] width 301 height 184
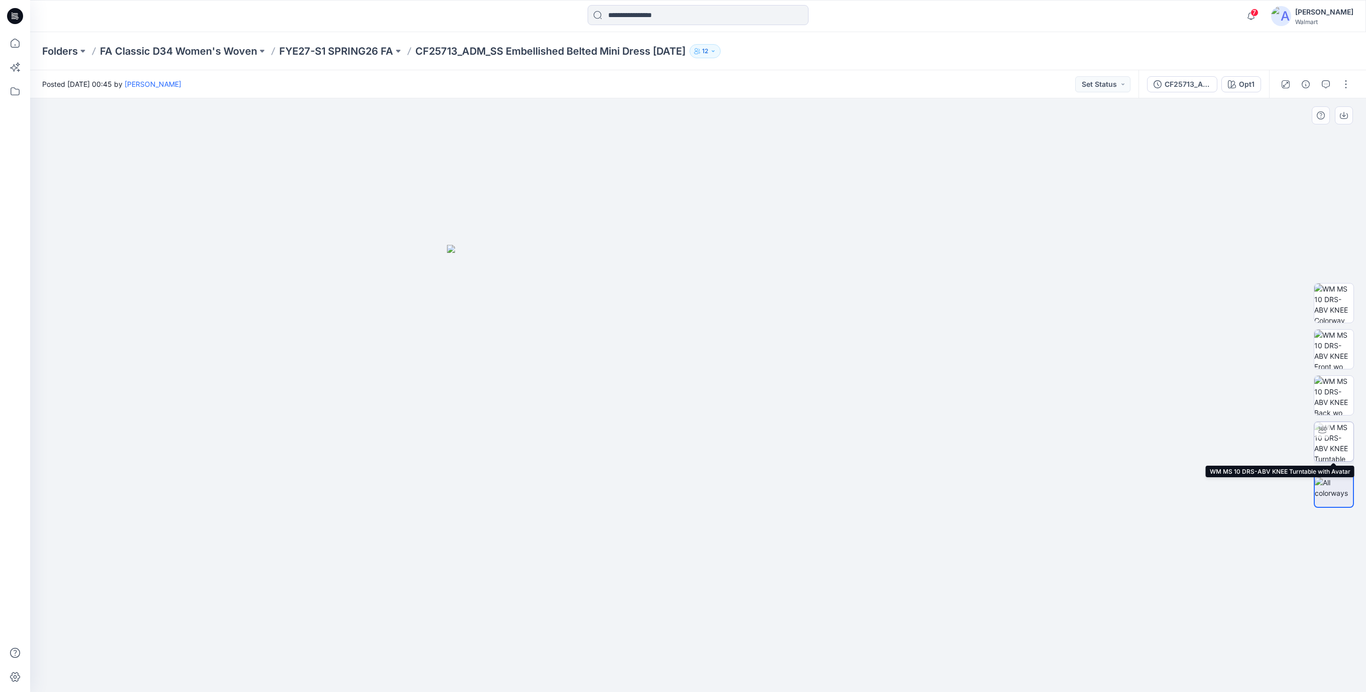
click at [1332, 440] on img at bounding box center [1333, 441] width 39 height 39
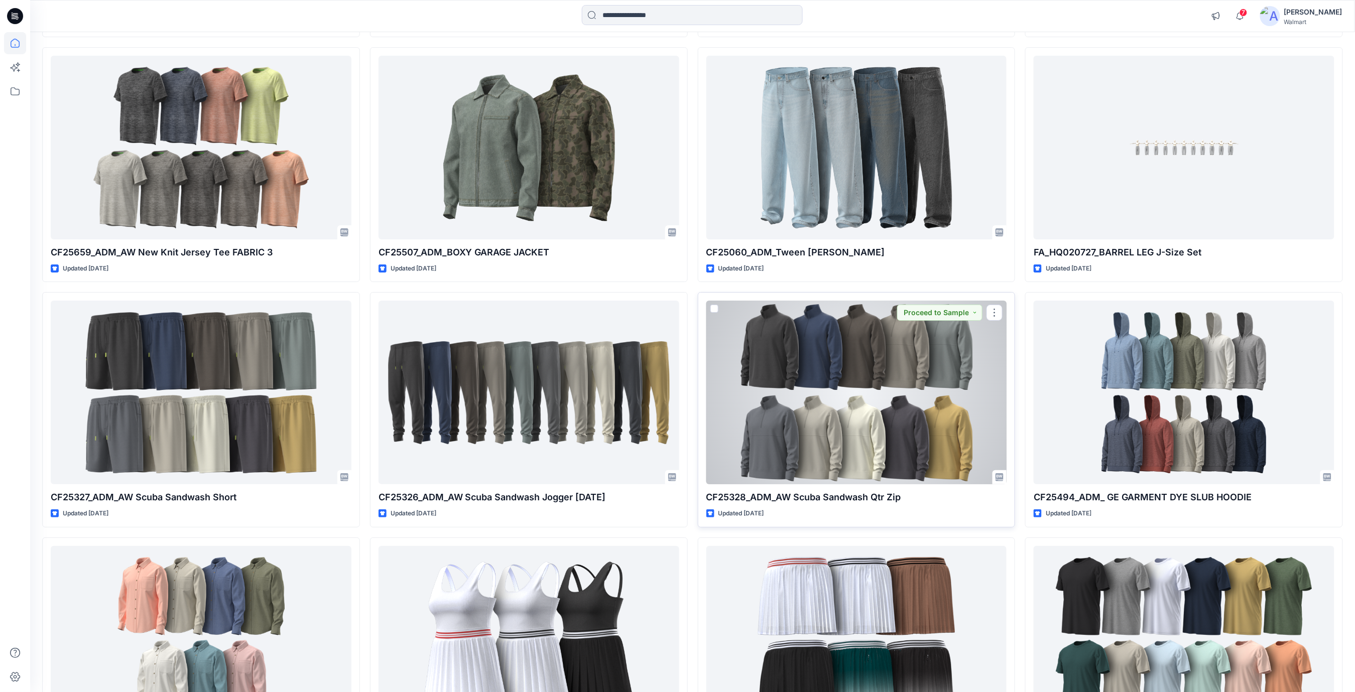
scroll to position [10793, 0]
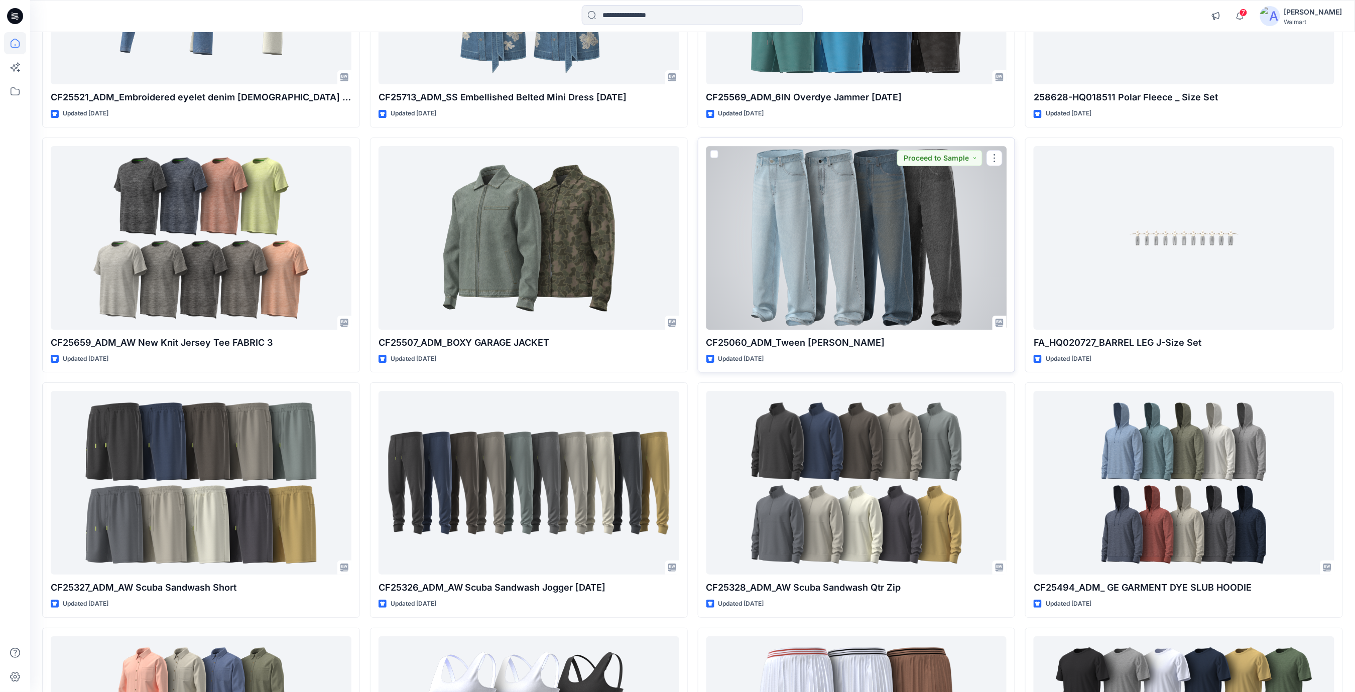
click at [809, 206] on div at bounding box center [857, 238] width 301 height 184
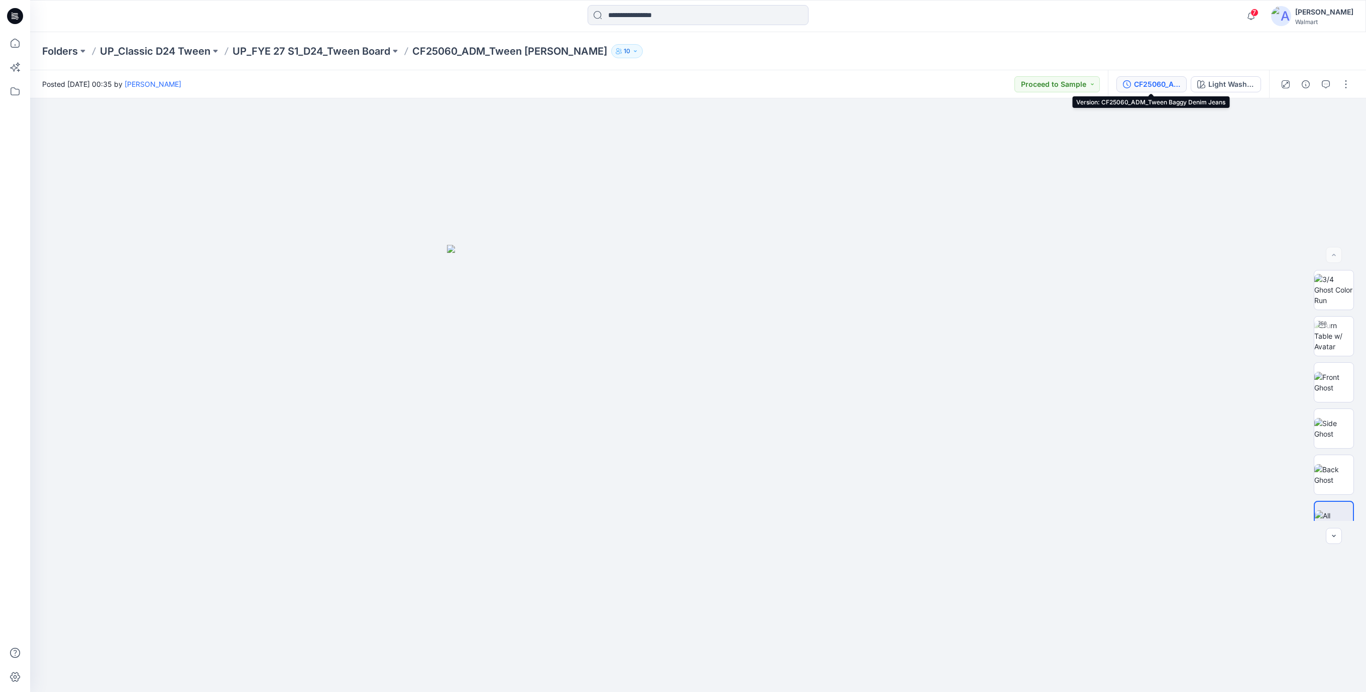
click at [1143, 87] on div "CF25060_ADM_Tween Baggy Denim Jeans" at bounding box center [1157, 84] width 46 height 11
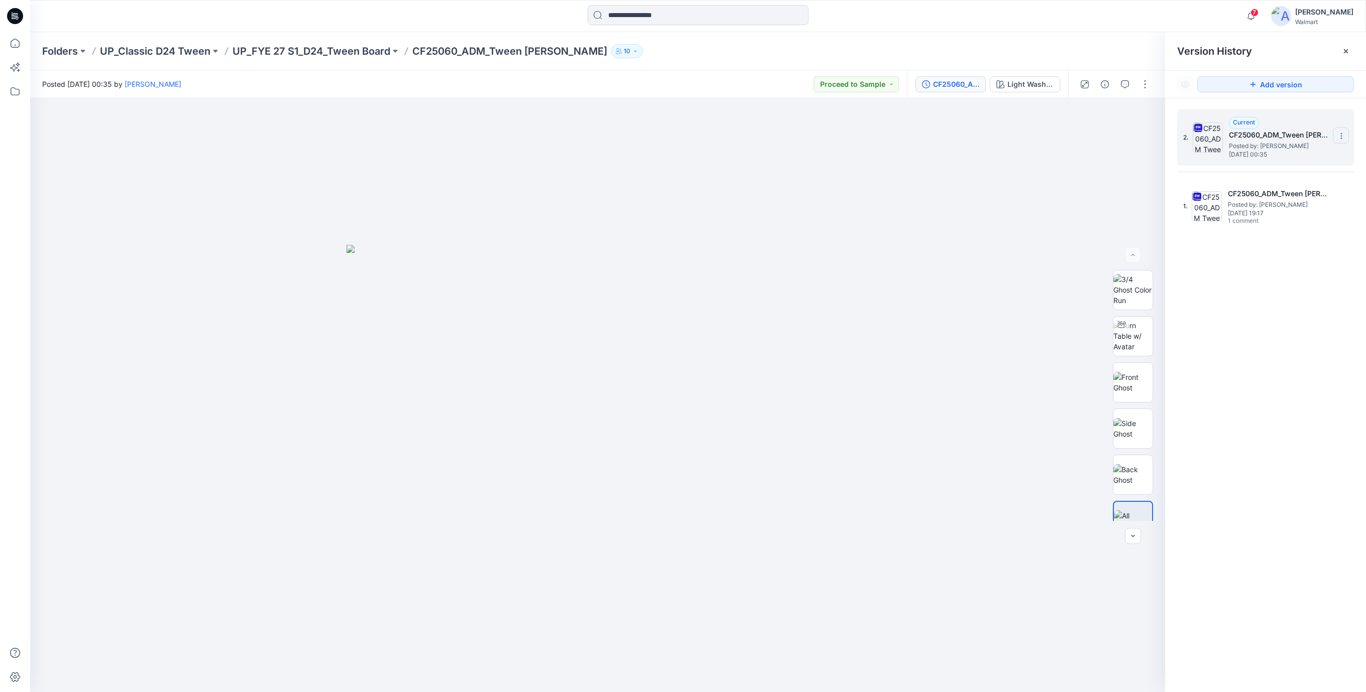
click at [1341, 134] on icon at bounding box center [1341, 134] width 1 height 1
click at [1270, 158] on span "Download Source BW File" at bounding box center [1290, 156] width 84 height 12
drag, startPoint x: 854, startPoint y: 454, endPoint x: 829, endPoint y: 675, distance: 222.4
click at [854, 475] on div at bounding box center [597, 395] width 1135 height 594
